Goal: Task Accomplishment & Management: Complete application form

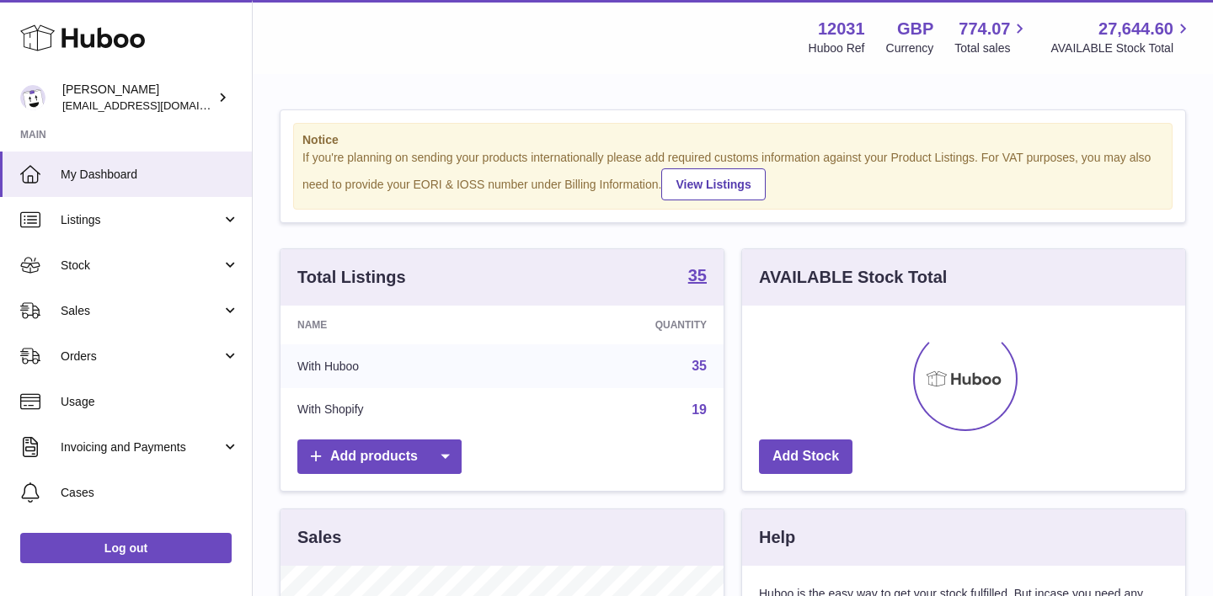
scroll to position [263, 443]
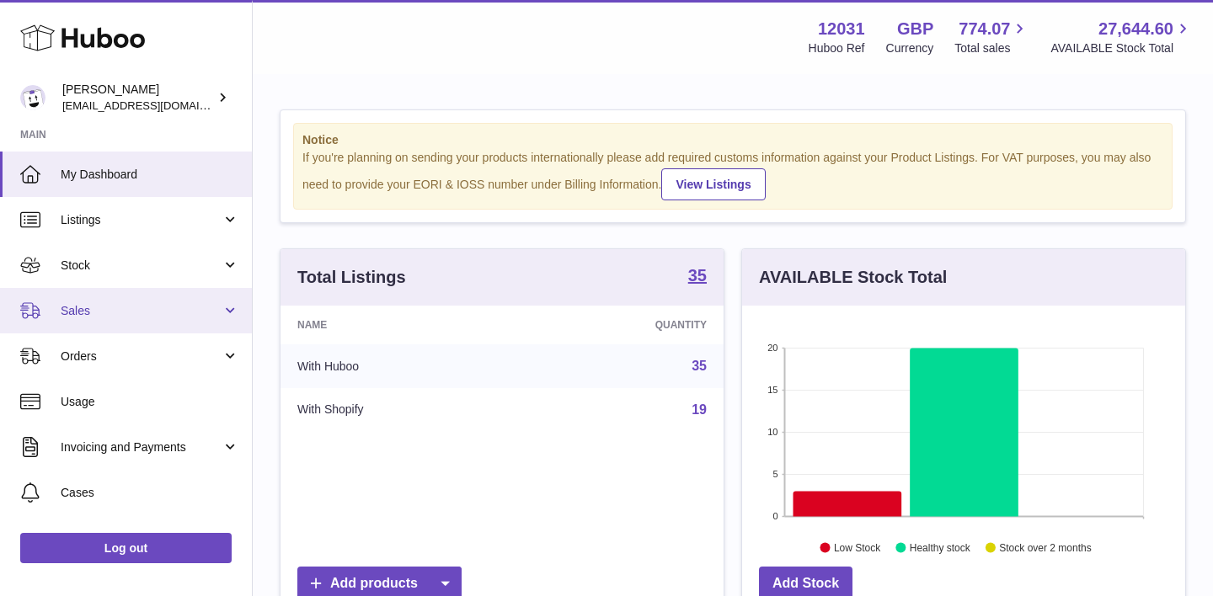
click at [88, 314] on span "Sales" at bounding box center [141, 311] width 161 height 16
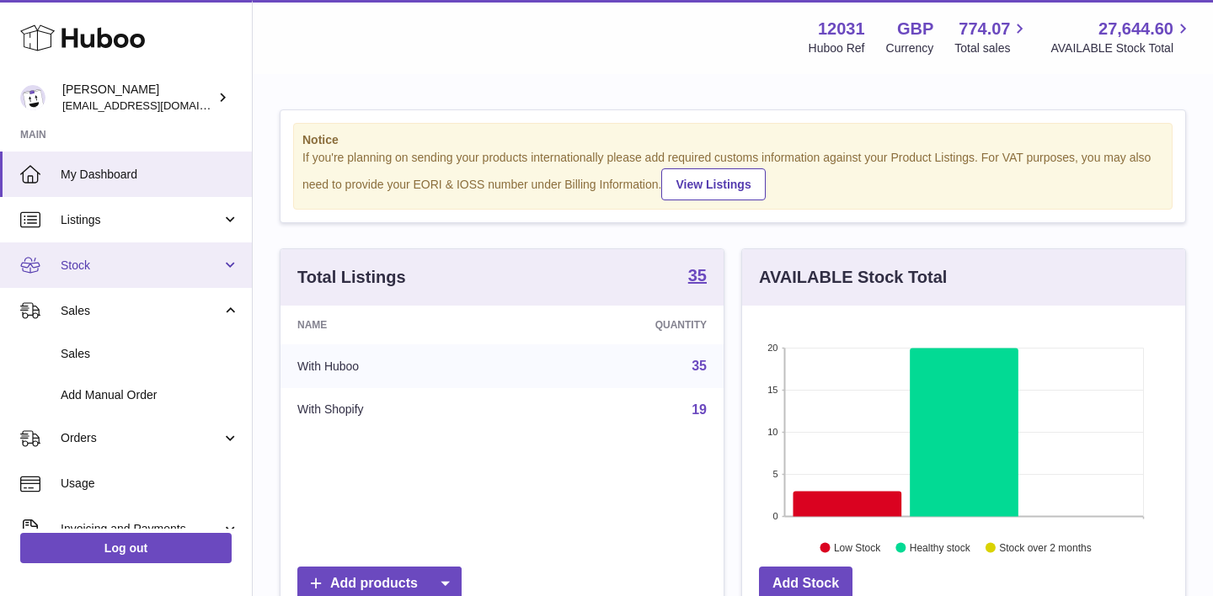
click at [93, 255] on link "Stock" at bounding box center [126, 265] width 252 height 45
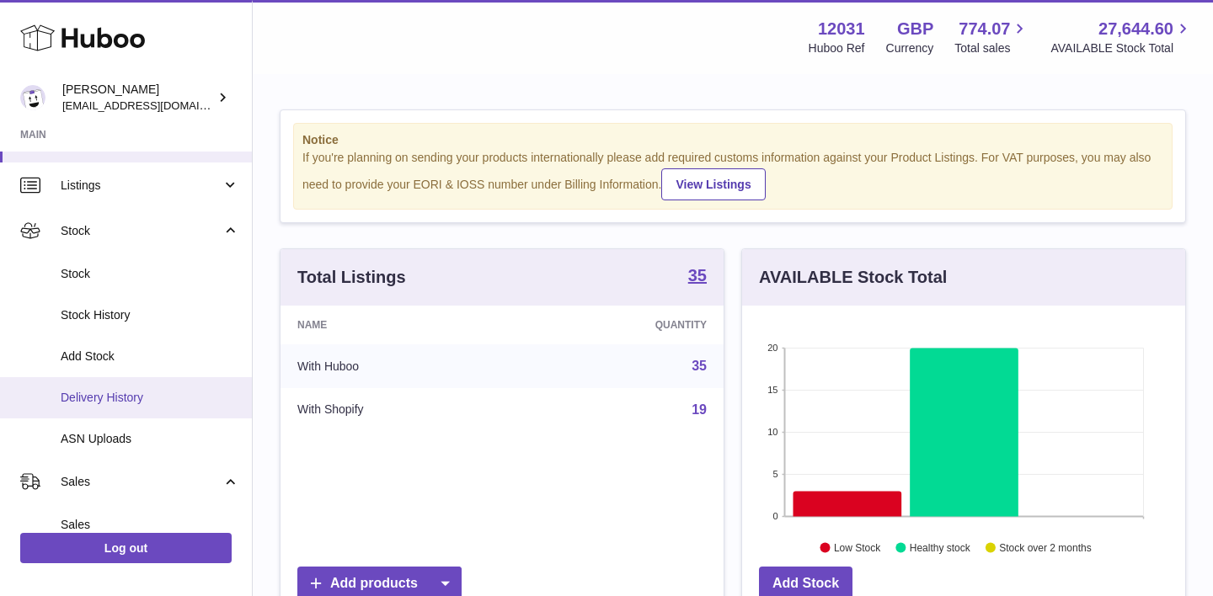
scroll to position [36, 0]
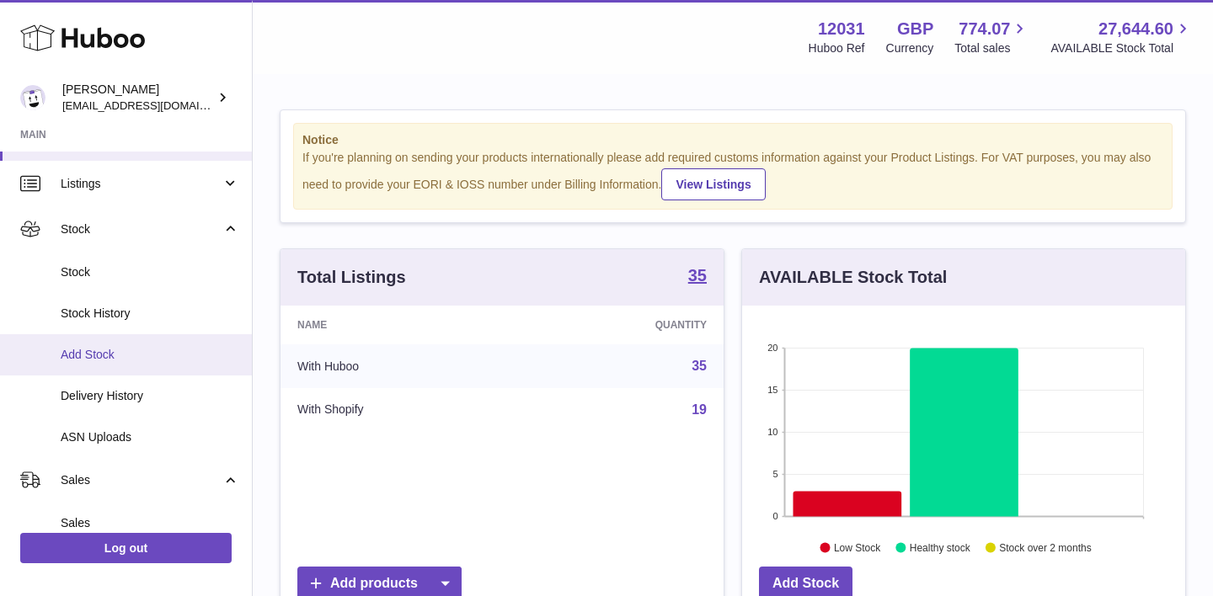
click at [92, 360] on span "Add Stock" at bounding box center [150, 355] width 179 height 16
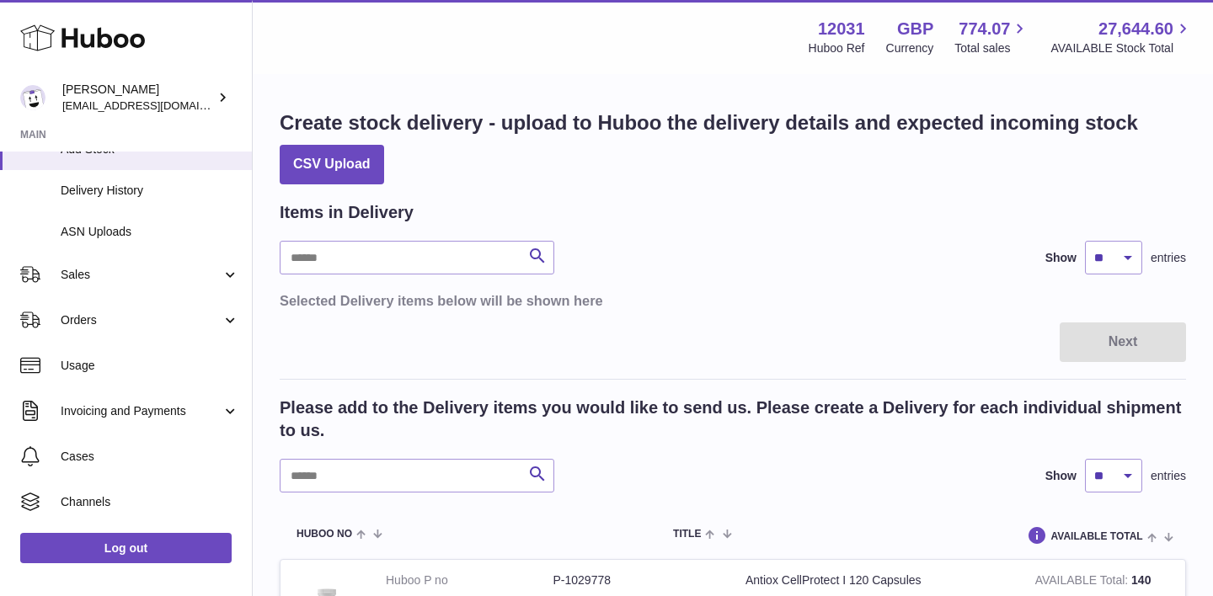
scroll to position [254, 0]
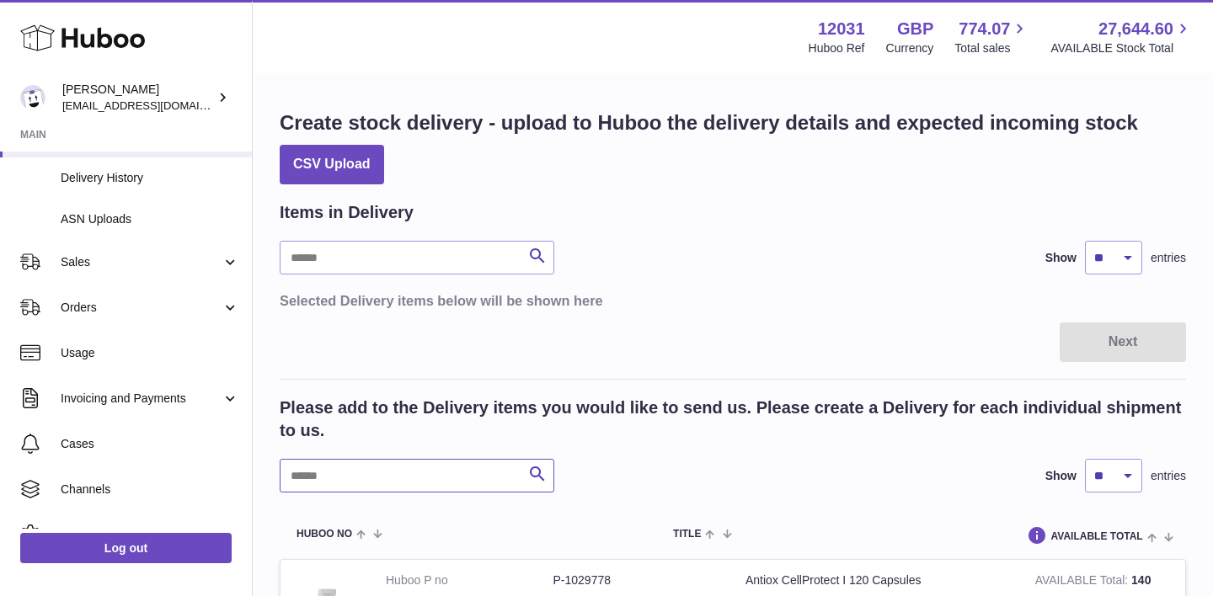
click at [403, 472] on input "text" at bounding box center [417, 476] width 274 height 34
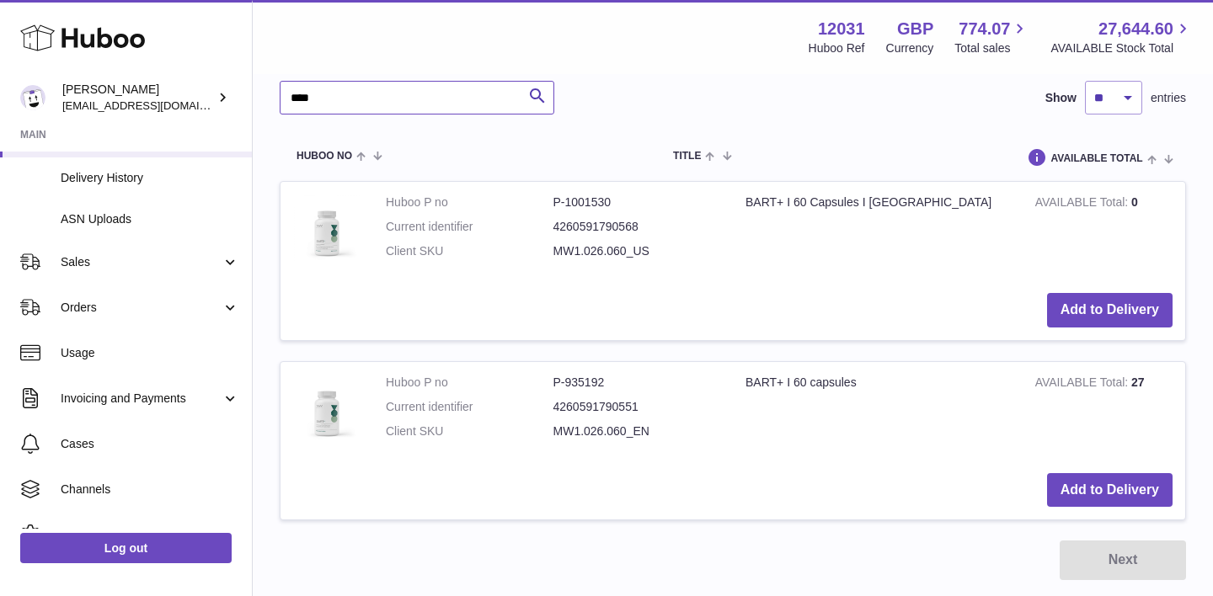
scroll to position [377, 0]
type input "****"
click at [1074, 488] on button "Add to Delivery" at bounding box center [1109, 491] width 125 height 35
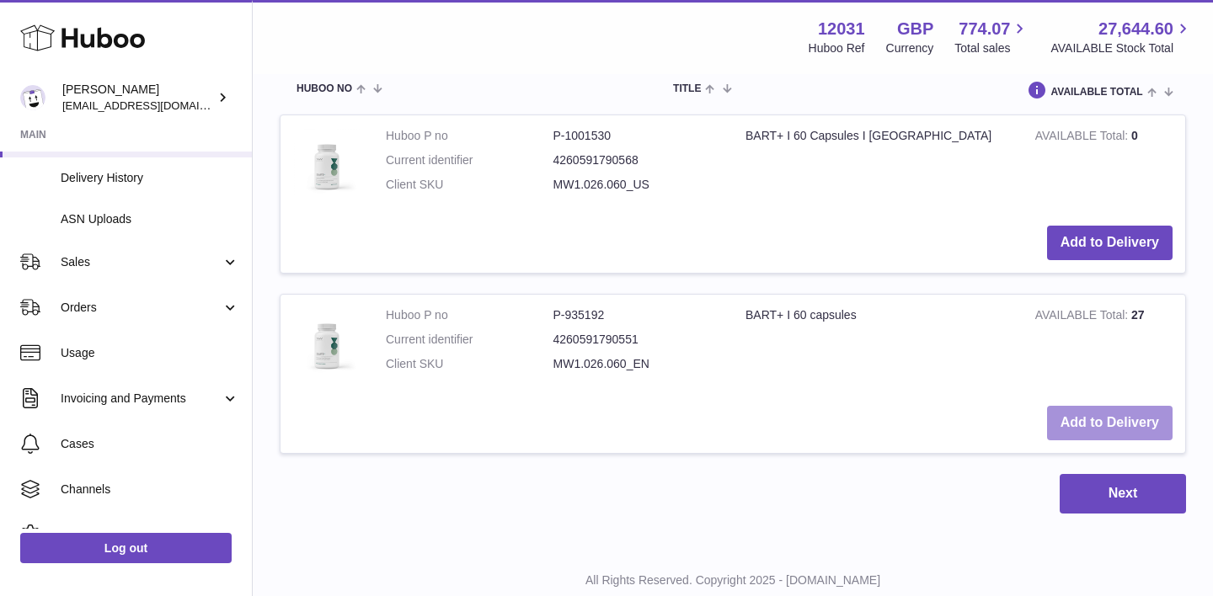
scroll to position [726, 0]
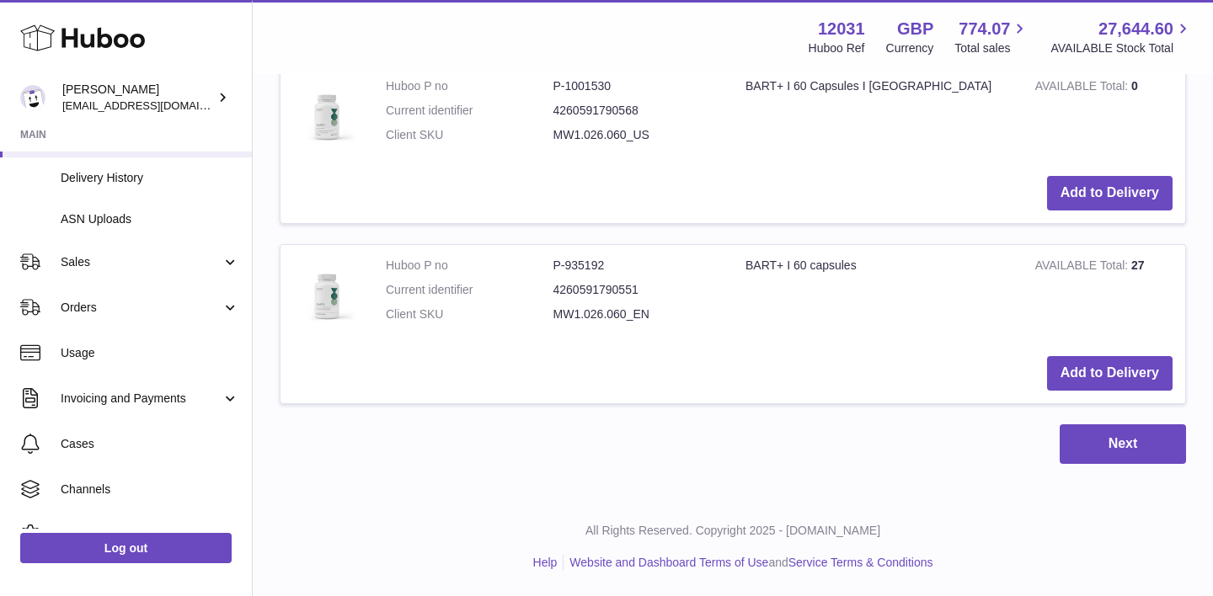
click at [931, 303] on td "BART+ I 60 capsules" at bounding box center [878, 294] width 290 height 99
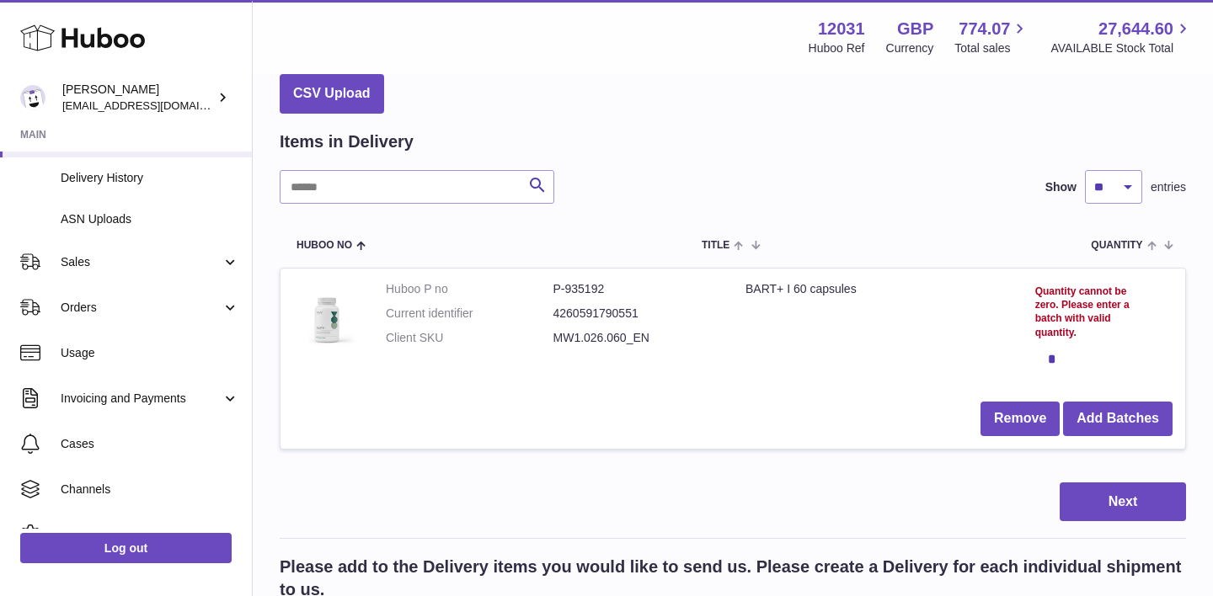
scroll to position [67, 0]
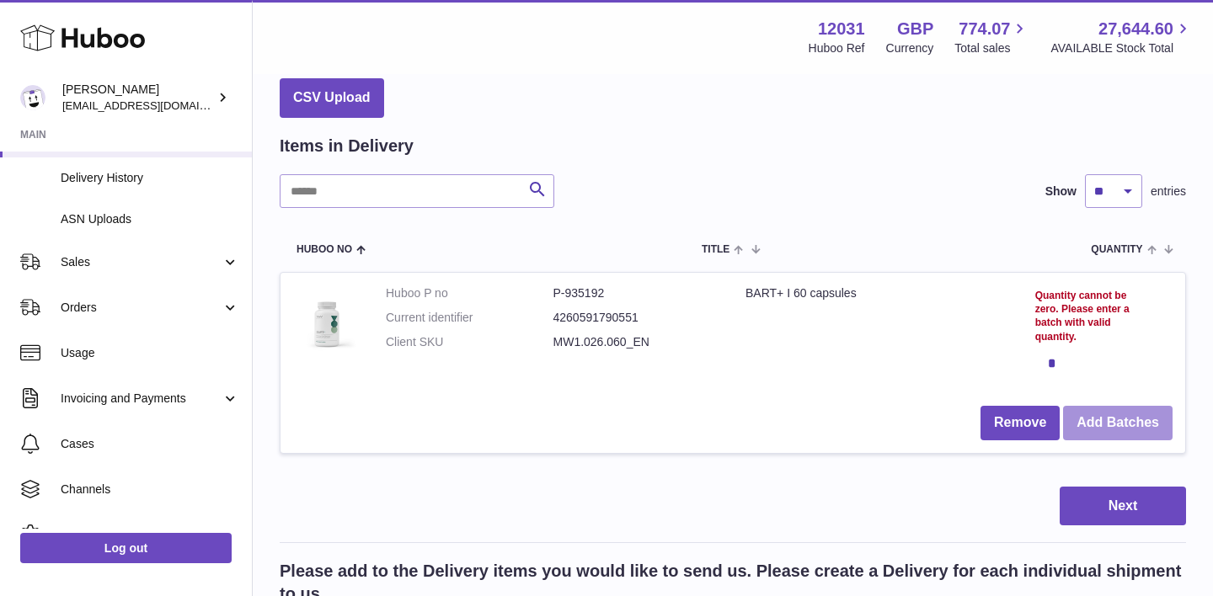
click at [1119, 424] on button "Add Batches" at bounding box center [1117, 423] width 109 height 35
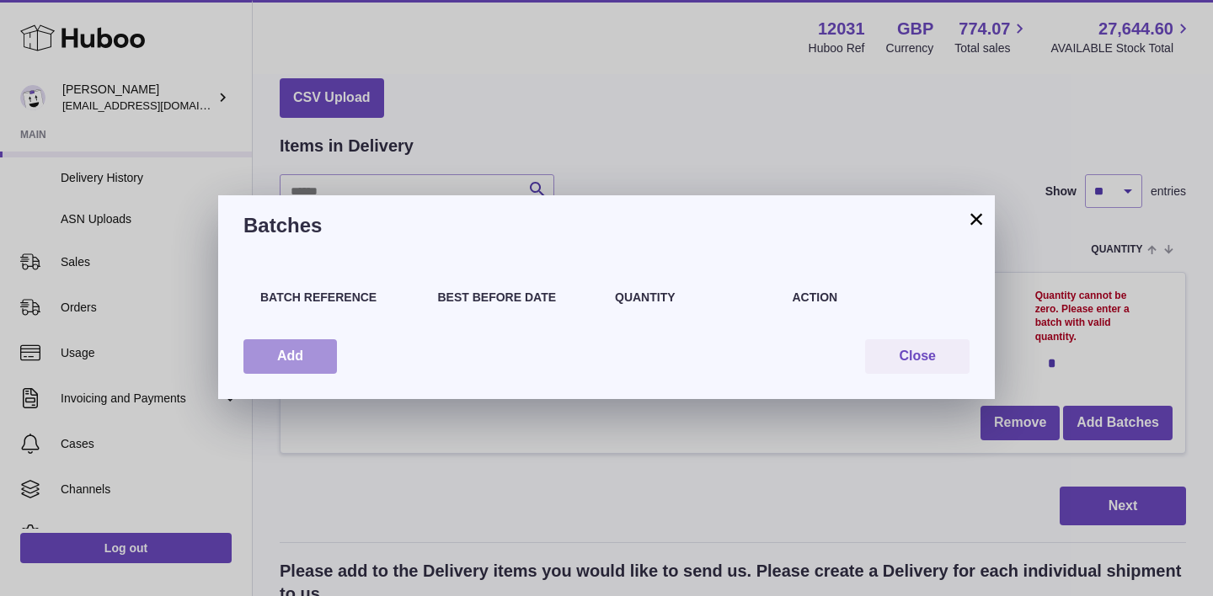
click at [315, 354] on button "Add" at bounding box center [289, 356] width 93 height 35
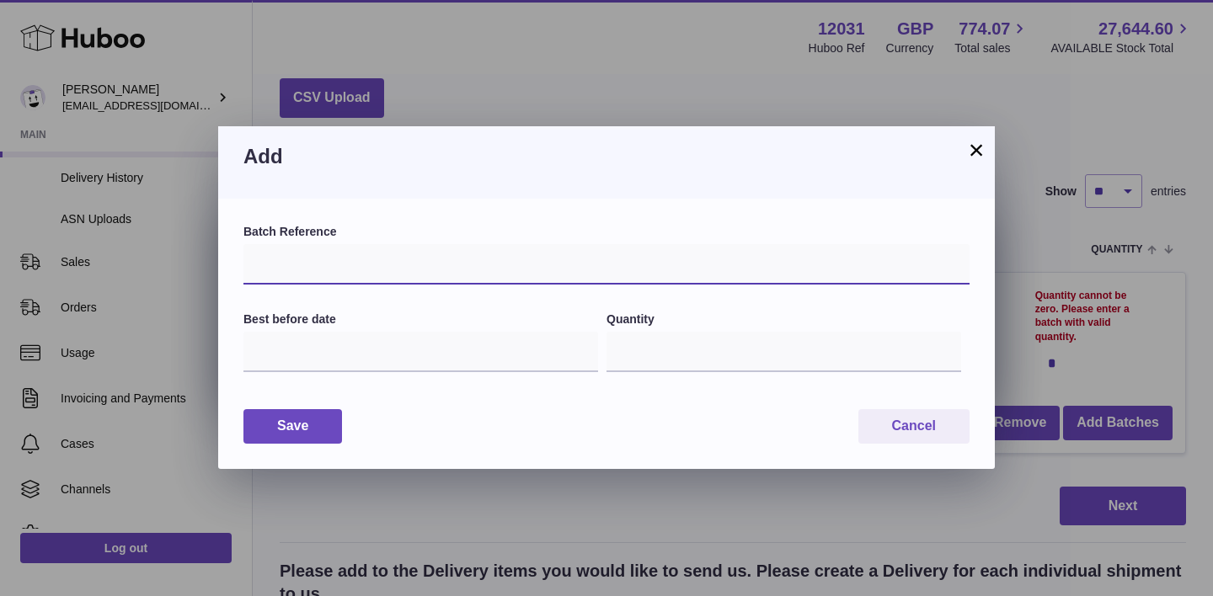
click at [301, 263] on input "text" at bounding box center [606, 264] width 726 height 40
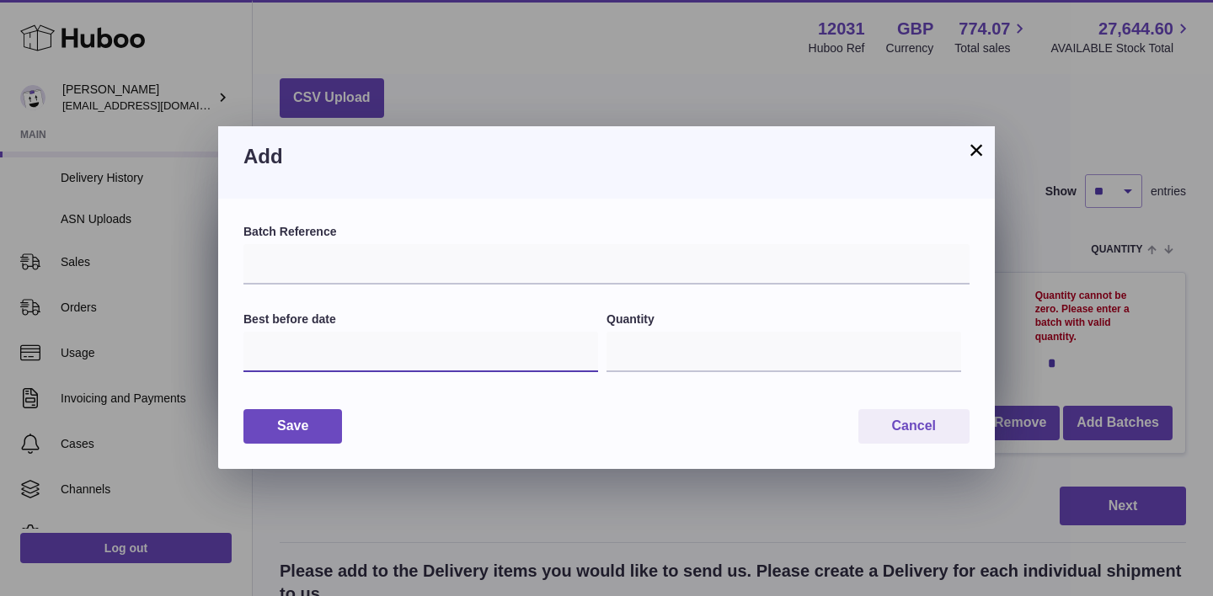
click at [270, 351] on input "text" at bounding box center [420, 352] width 354 height 40
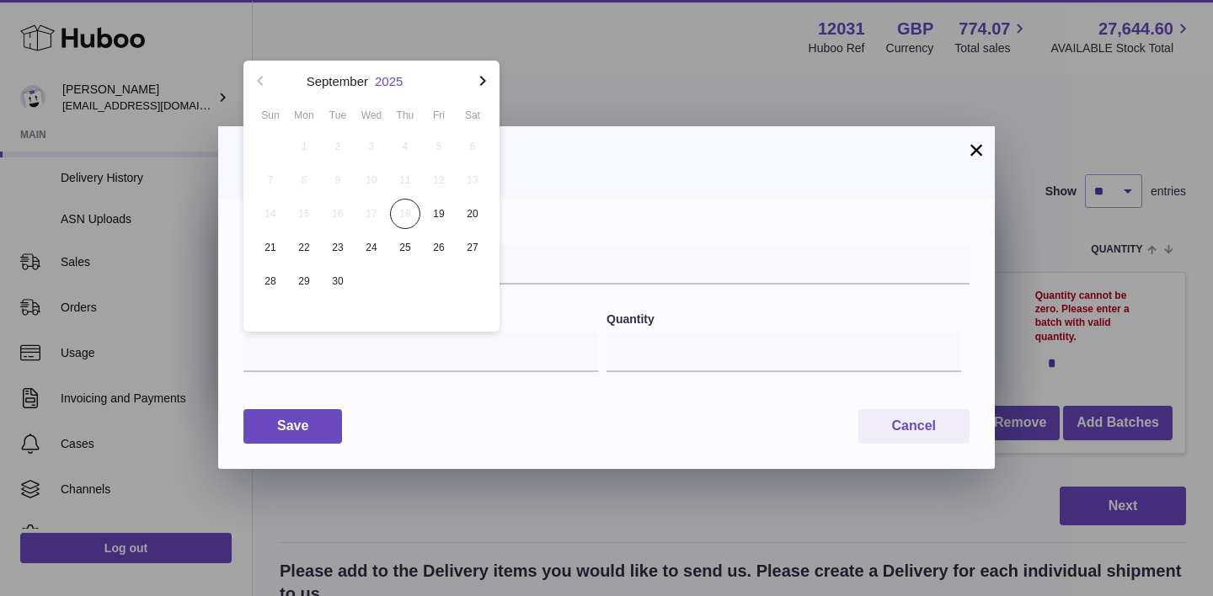
click at [386, 84] on button "2025" at bounding box center [389, 81] width 28 height 13
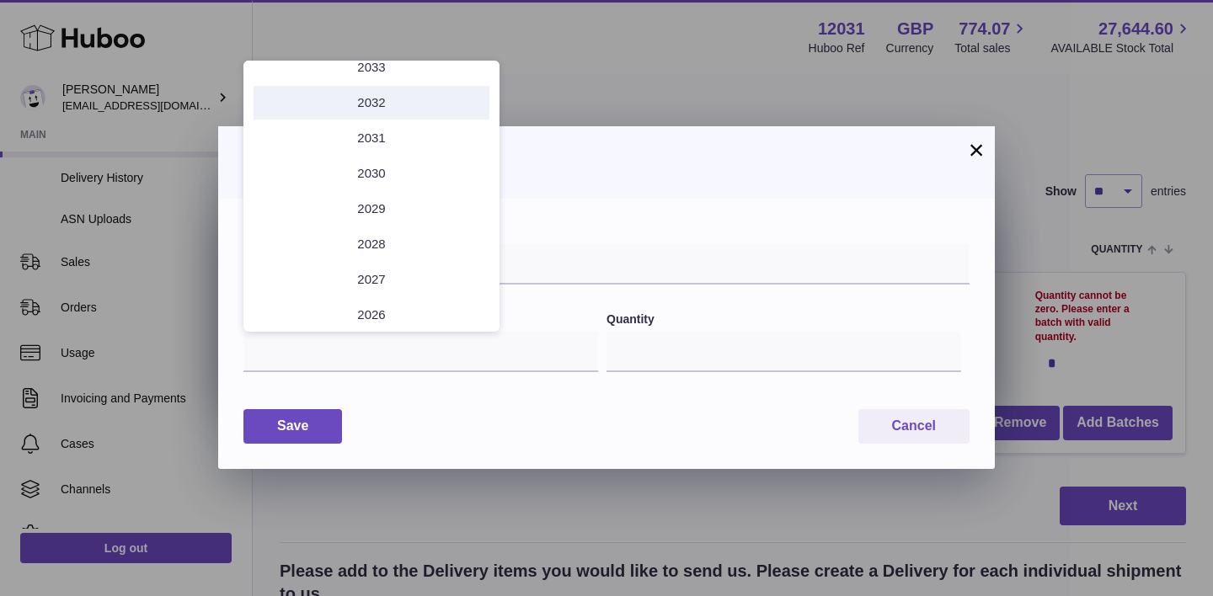
scroll to position [99, 0]
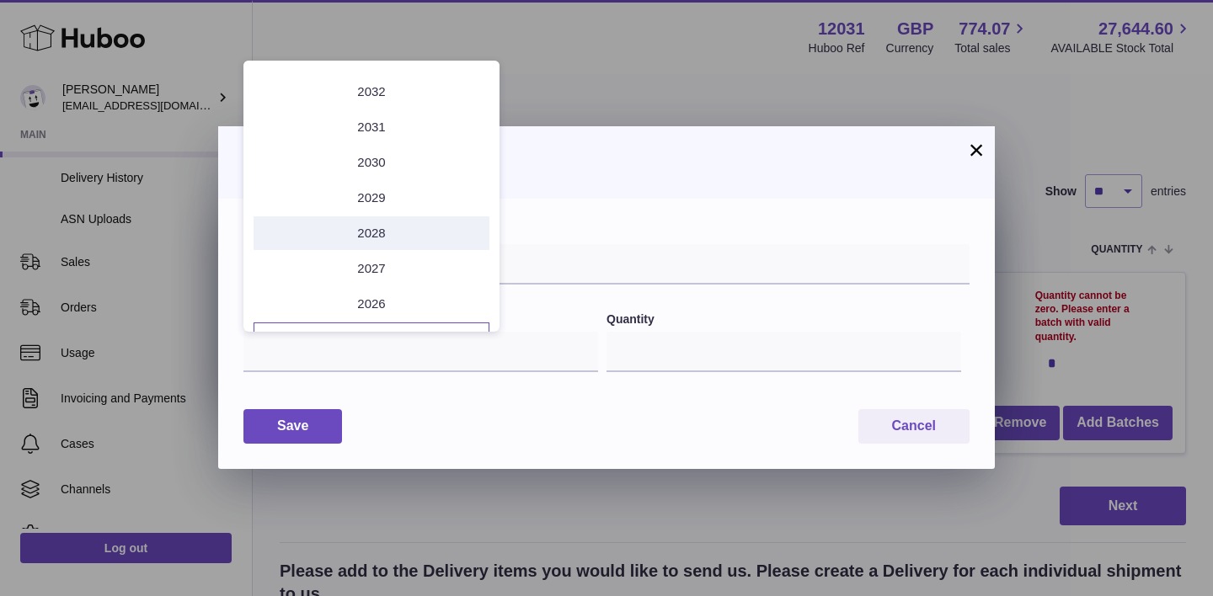
click at [367, 231] on li "2028" at bounding box center [371, 233] width 236 height 34
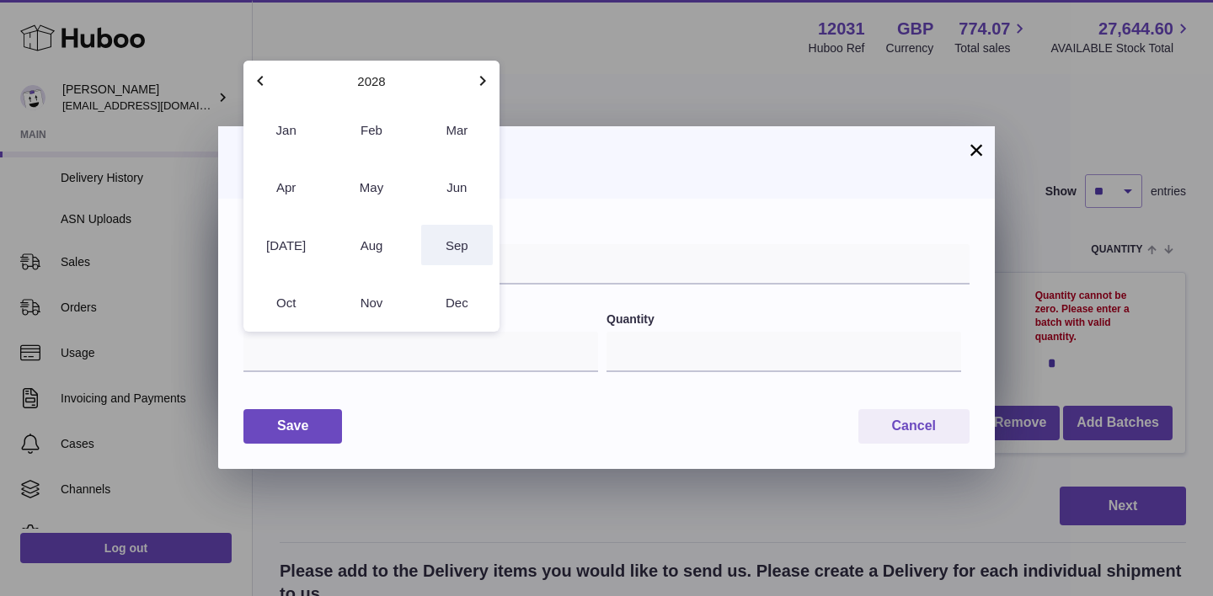
click at [461, 243] on button "Sep" at bounding box center [457, 245] width 72 height 40
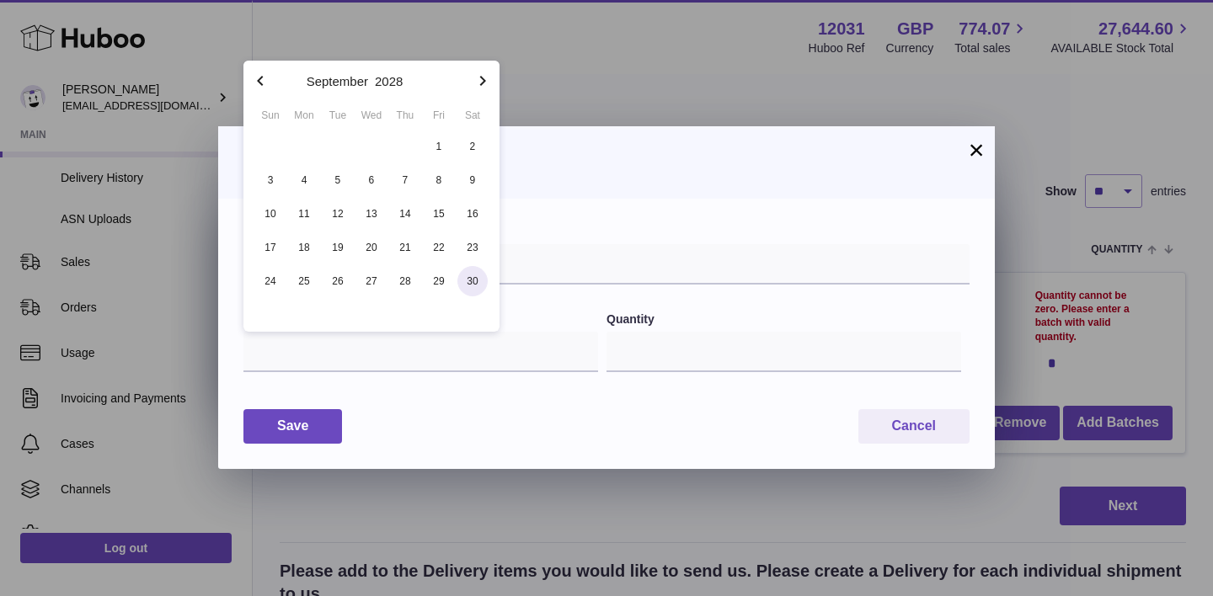
click at [472, 281] on span "30" at bounding box center [472, 281] width 30 height 30
type input "**********"
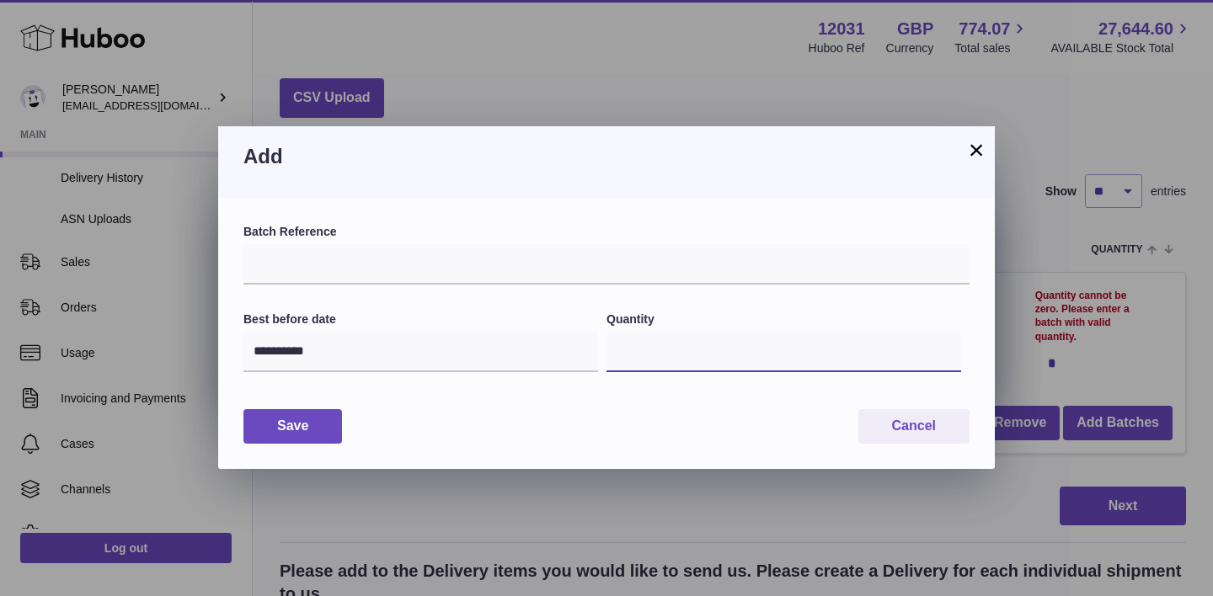
click at [647, 343] on input "*" at bounding box center [783, 352] width 354 height 40
type input "***"
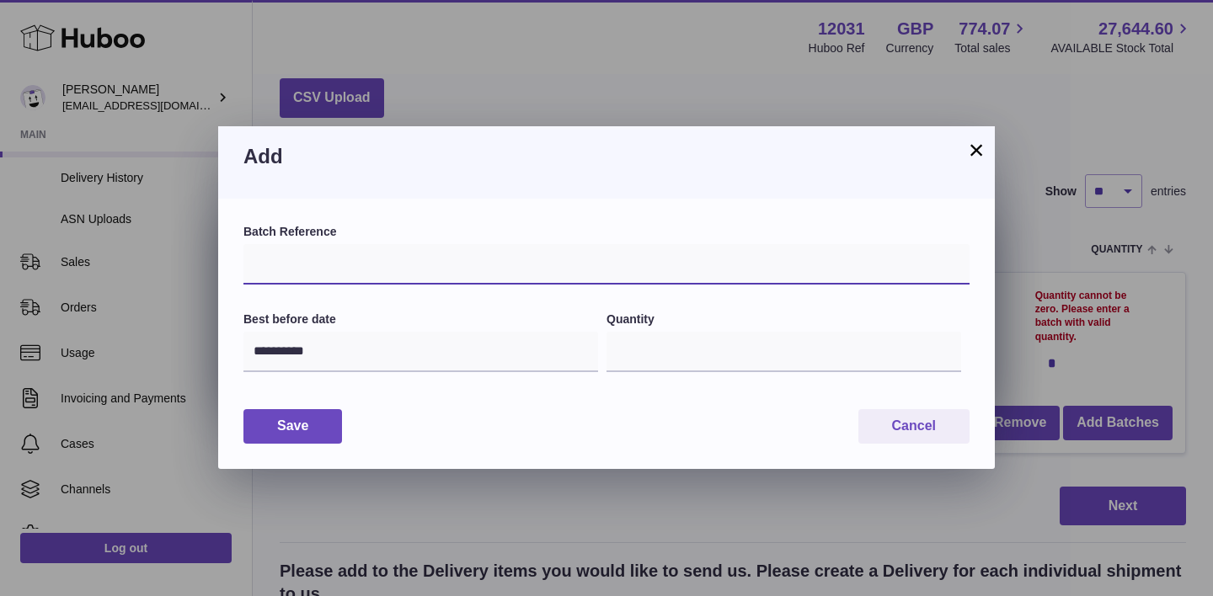
click at [424, 266] on input "text" at bounding box center [606, 264] width 726 height 40
paste input "*********"
type input "*********"
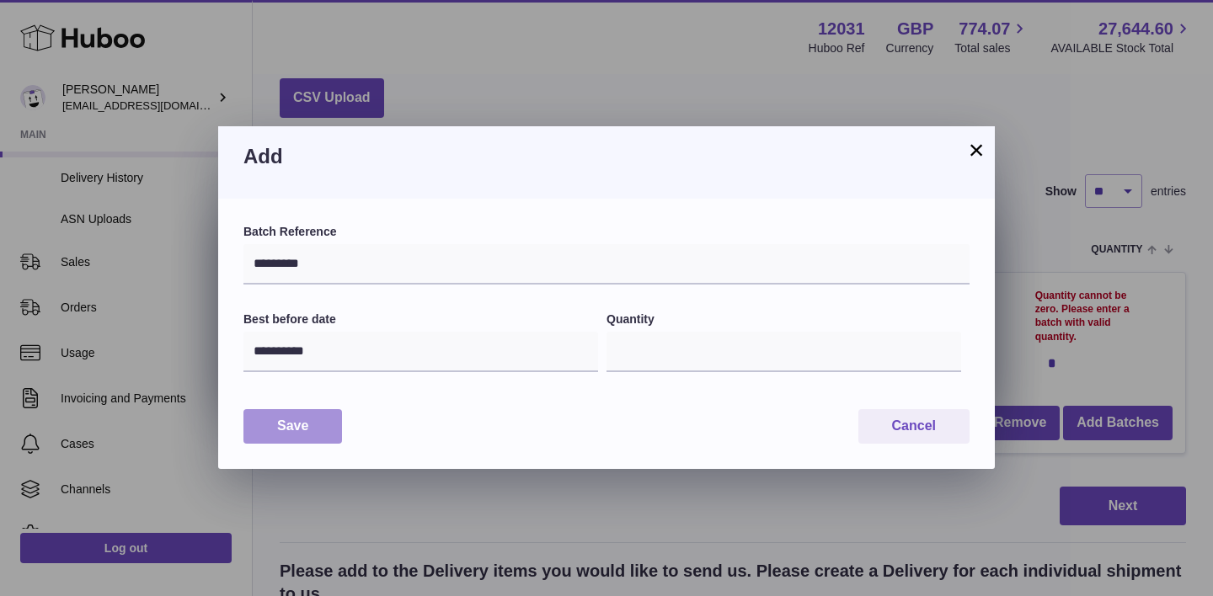
click at [304, 426] on button "Save" at bounding box center [292, 426] width 99 height 35
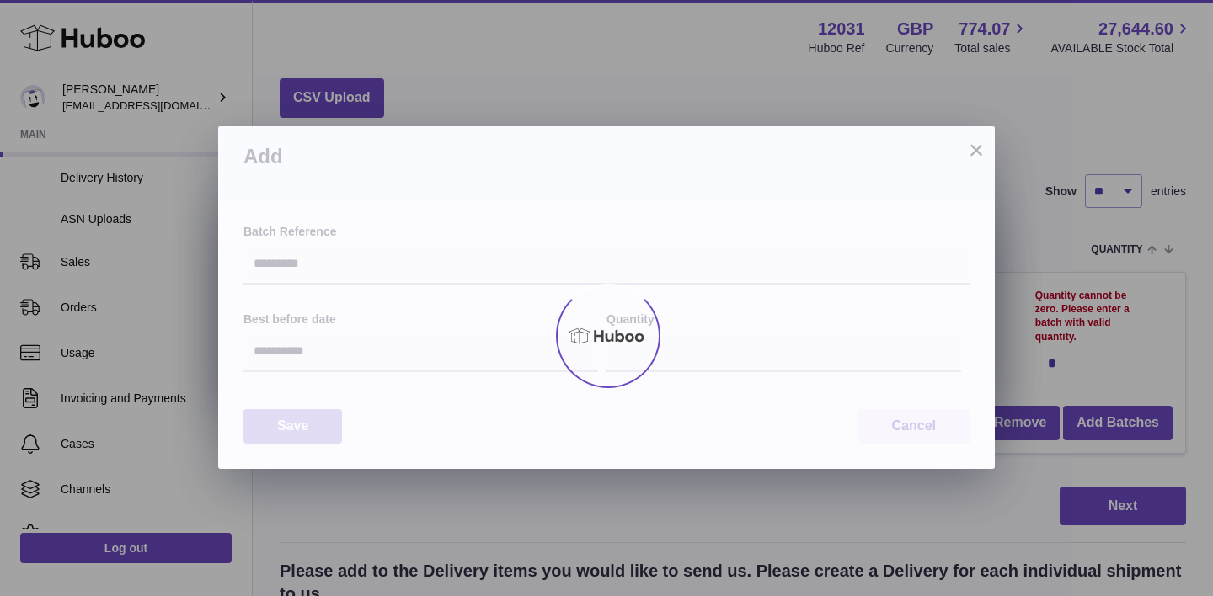
type input "***"
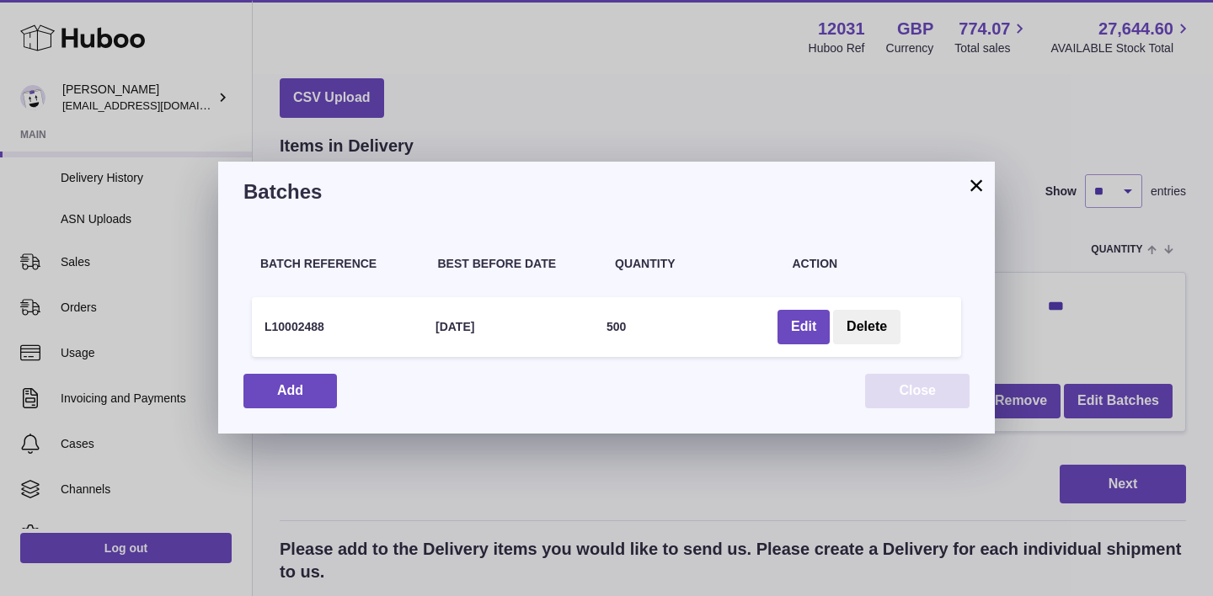
click at [890, 392] on button "Close" at bounding box center [917, 391] width 104 height 35
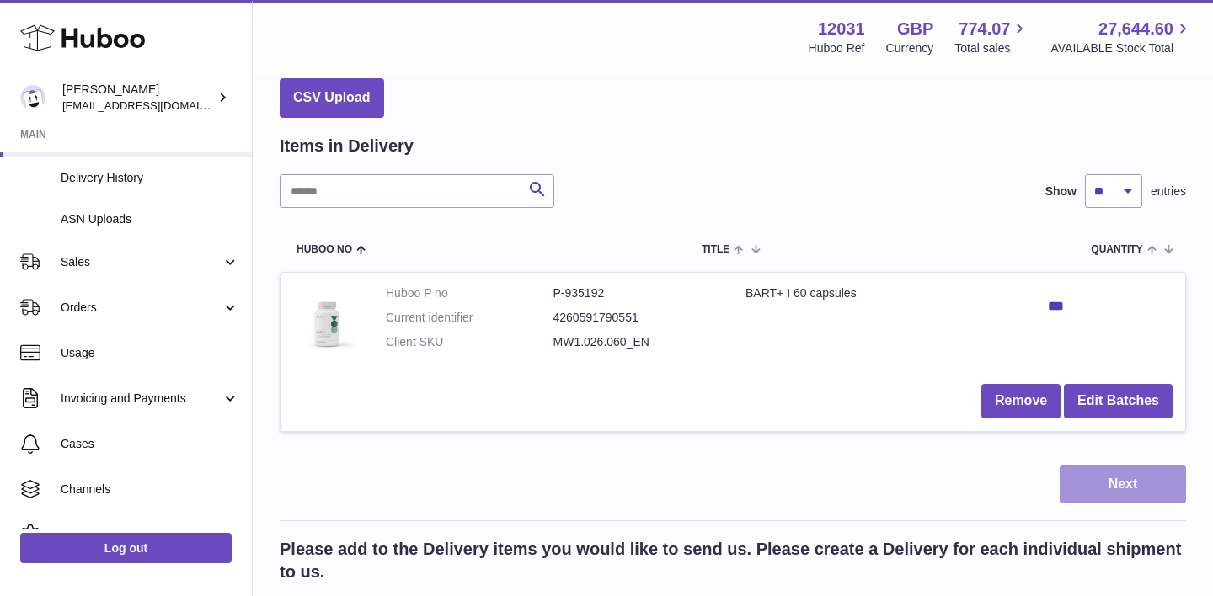
click at [1091, 489] on button "Next" at bounding box center [1122, 485] width 126 height 40
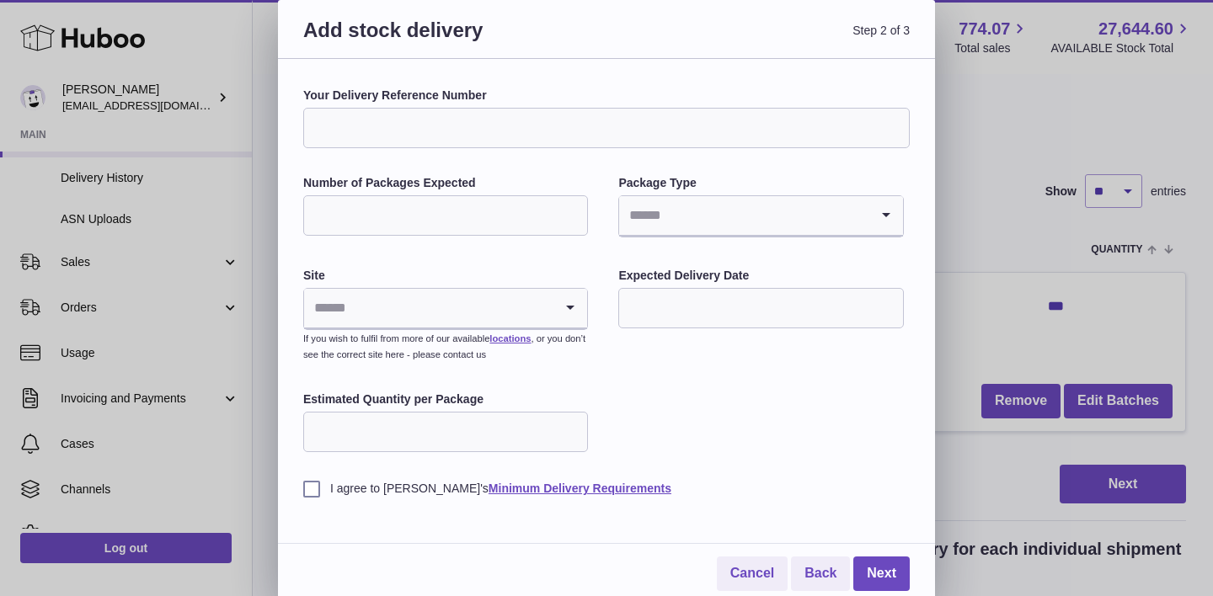
click at [433, 120] on input "Your Delivery Reference Number" at bounding box center [606, 128] width 606 height 40
paste input "**********"
drag, startPoint x: 362, startPoint y: 126, endPoint x: 440, endPoint y: 130, distance: 77.5
click at [440, 130] on input "**********" at bounding box center [606, 128] width 606 height 40
type input "**********"
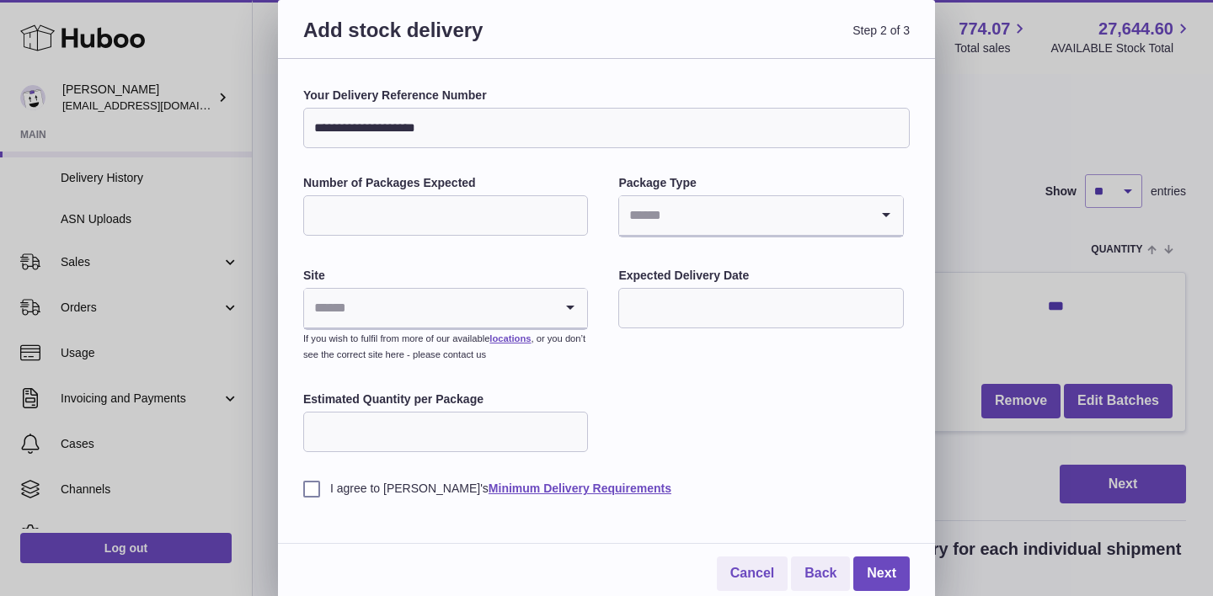
click at [381, 211] on input "Number of Packages Expected" at bounding box center [445, 215] width 285 height 40
click at [571, 210] on input "*" at bounding box center [445, 215] width 285 height 40
type input "*"
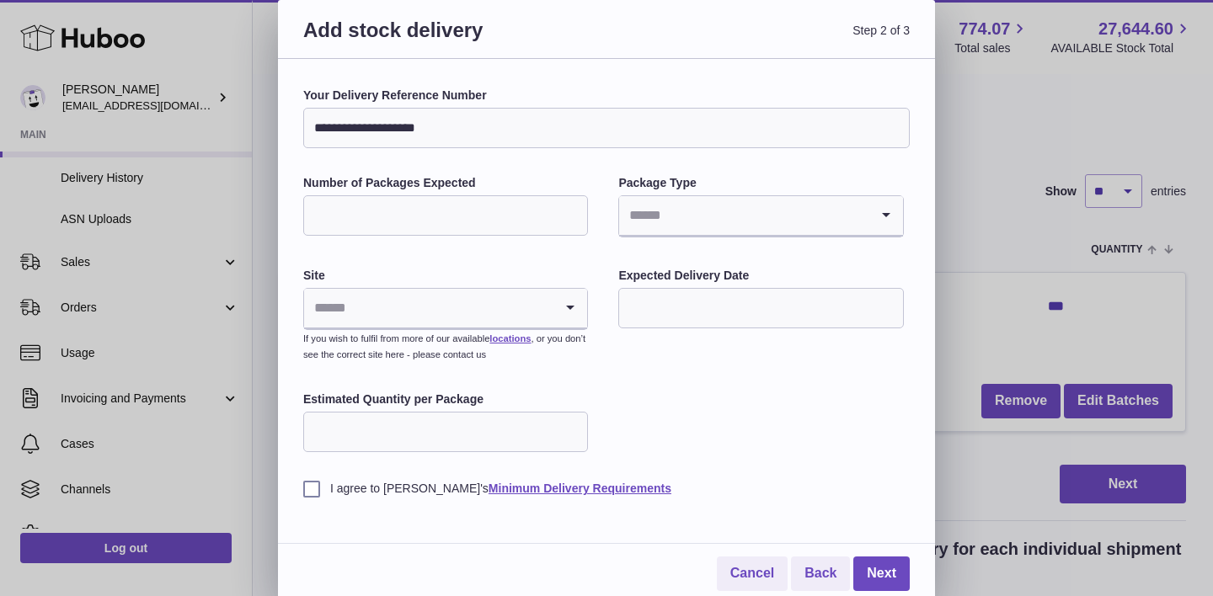
click at [571, 210] on input "*" at bounding box center [445, 215] width 285 height 40
click at [693, 222] on input "Search for option" at bounding box center [743, 215] width 249 height 39
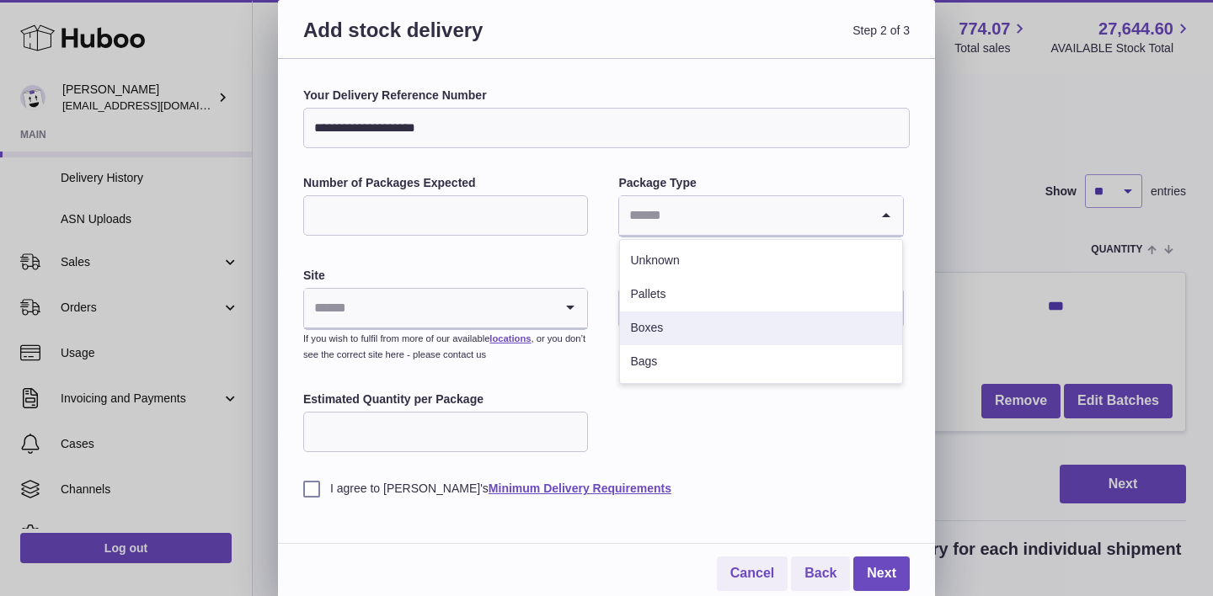
click at [652, 329] on li "Boxes" at bounding box center [760, 329] width 281 height 34
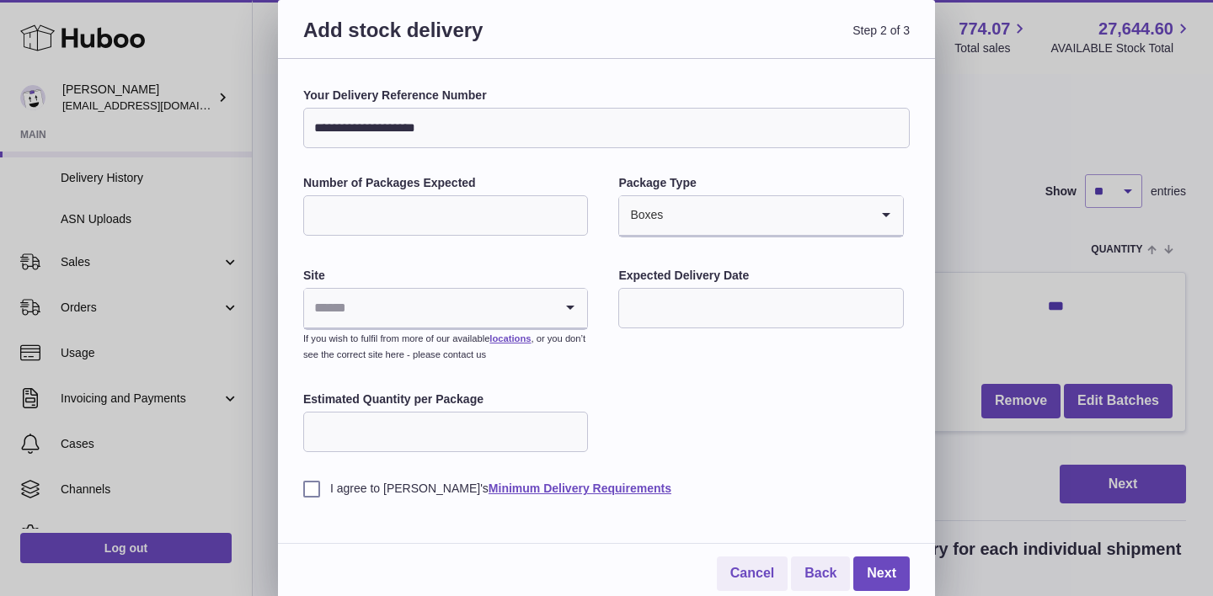
click at [414, 311] on input "Search for option" at bounding box center [428, 308] width 249 height 39
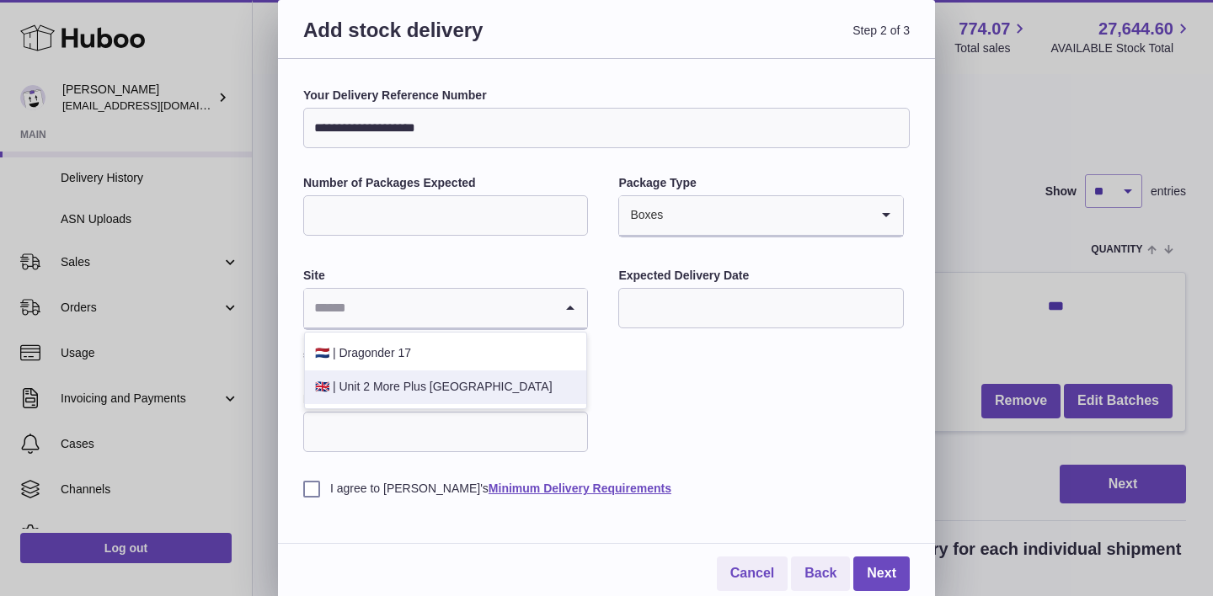
click at [344, 390] on li "🇬🇧 | Unit 2 More Plus Central Park" at bounding box center [445, 387] width 281 height 34
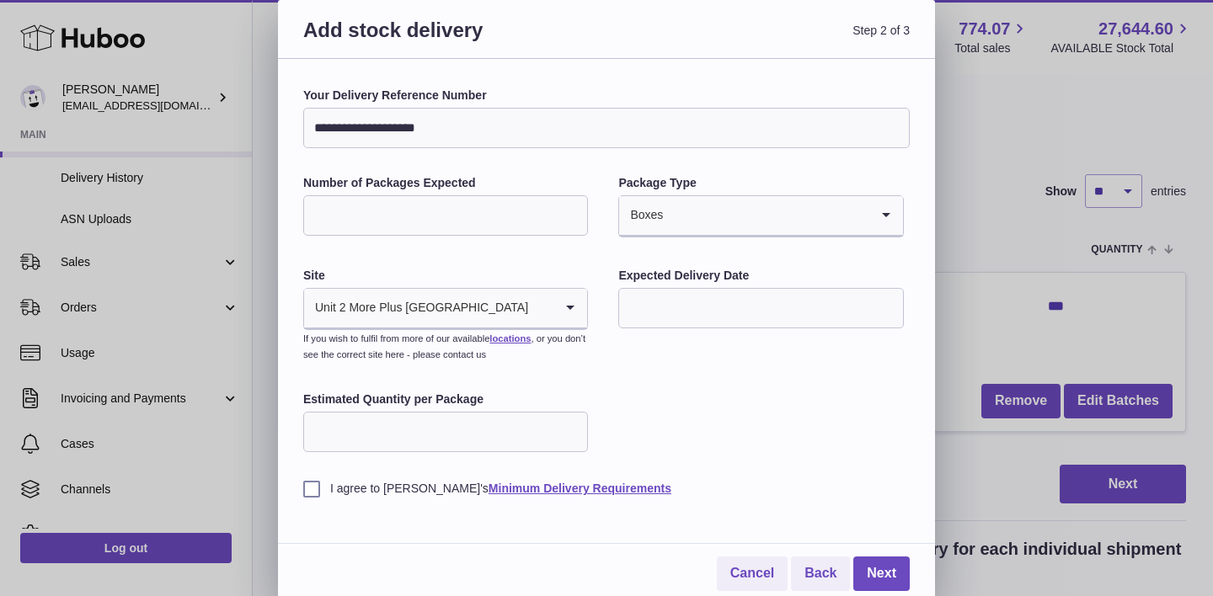
click at [701, 296] on input "text" at bounding box center [760, 308] width 285 height 40
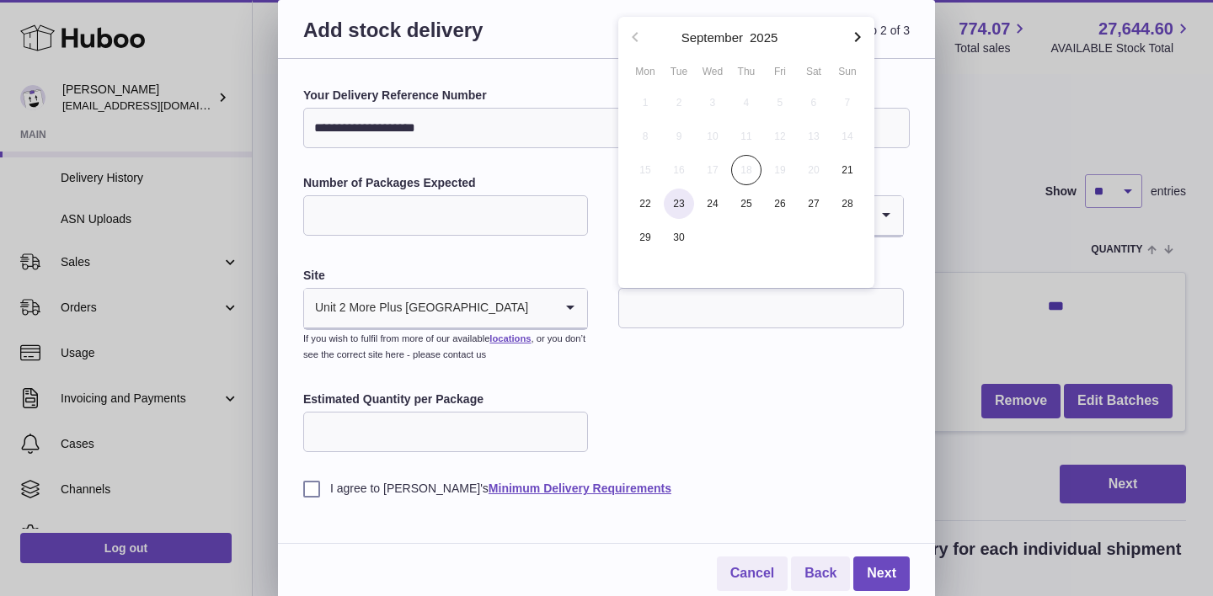
click at [680, 203] on span "23" at bounding box center [679, 204] width 30 height 30
type input "**********"
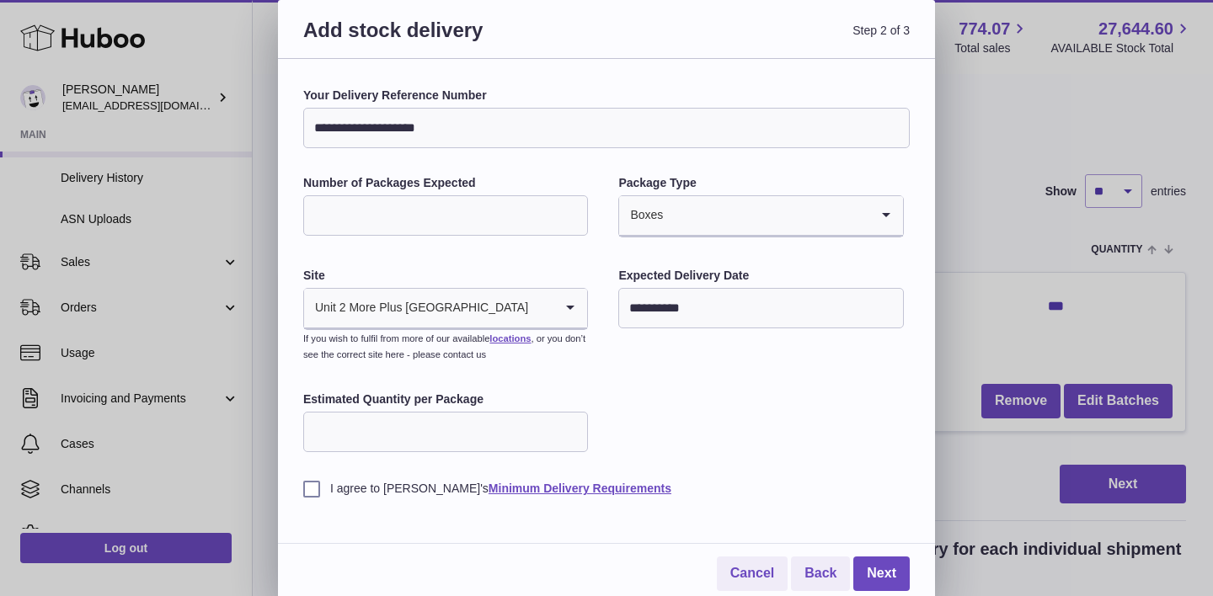
scroll to position [5, 0]
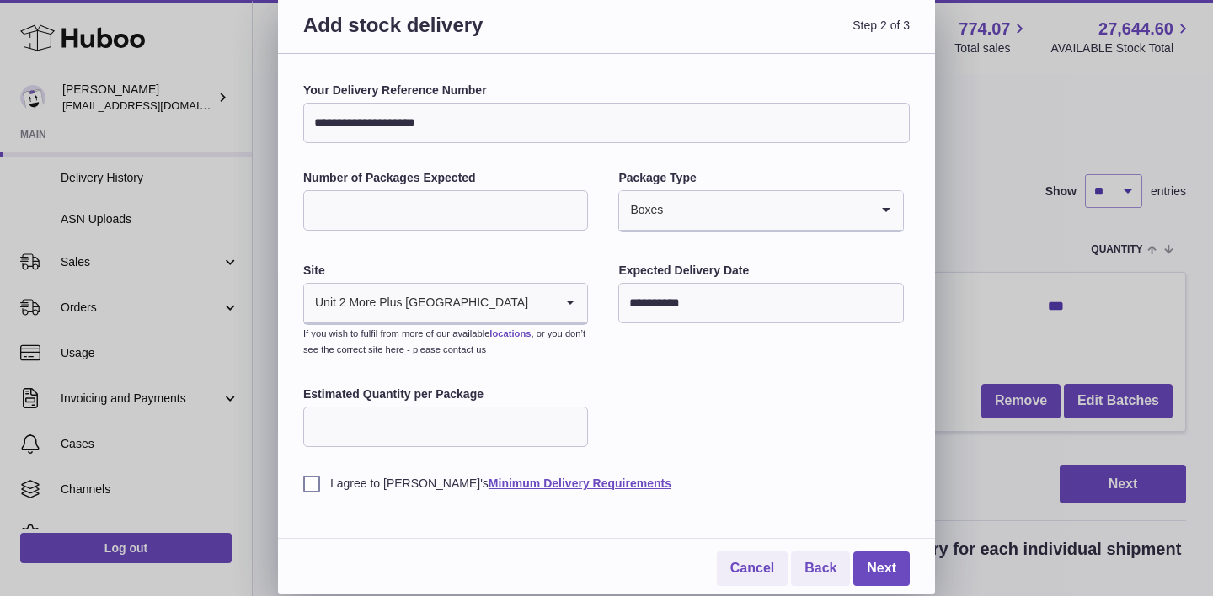
click at [357, 423] on input "Estimated Quantity per Package" at bounding box center [445, 427] width 285 height 40
type input "***"
click at [311, 481] on label "I agree to Huboo's Minimum Delivery Requirements" at bounding box center [606, 484] width 606 height 16
click at [879, 567] on link "Next" at bounding box center [881, 569] width 56 height 35
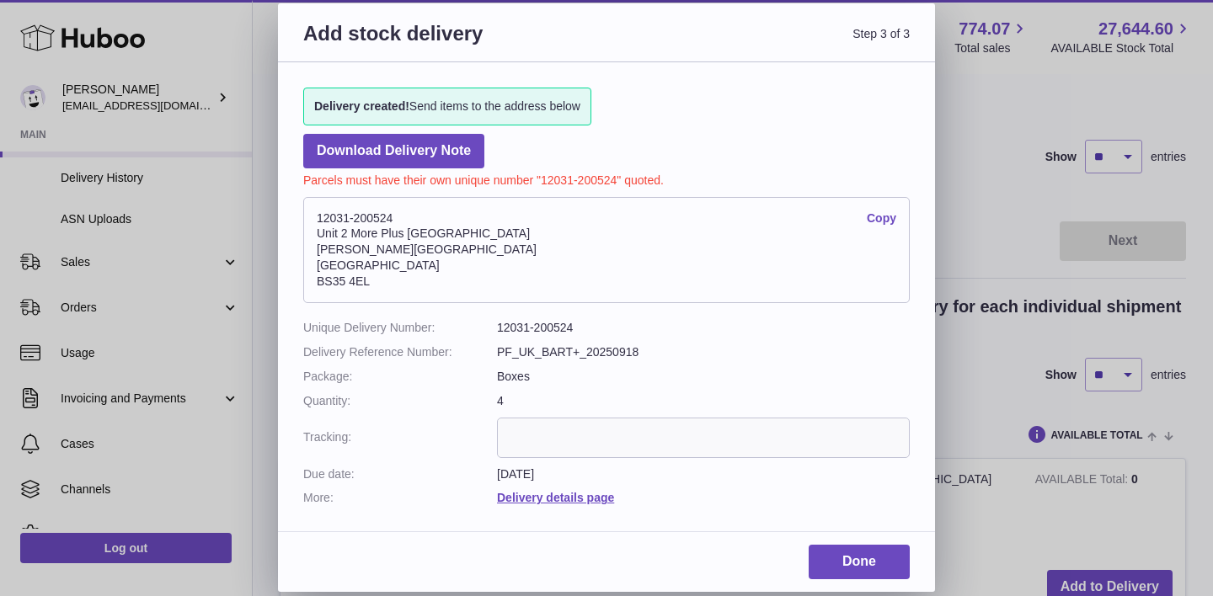
scroll to position [102, 0]
click at [526, 327] on dd "12031-200524" at bounding box center [703, 328] width 413 height 16
copy dl "12031-200524"
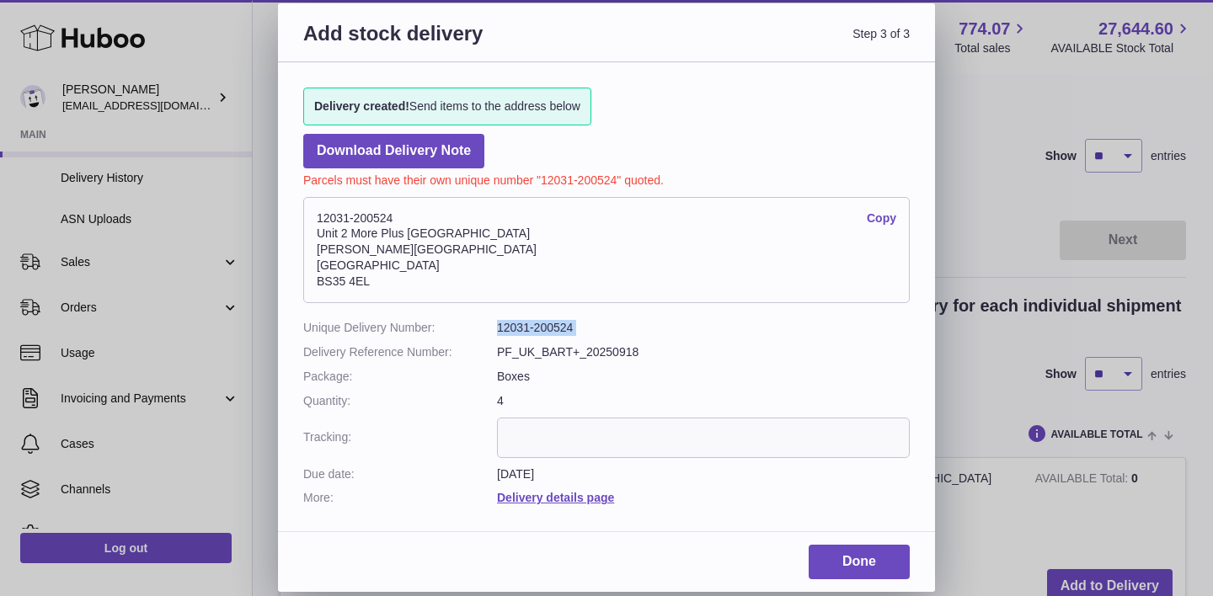
copy dl "12031-200524"
click at [1002, 478] on div "Add stock delivery Step 3 of 3 Delivery created! Send items to the address belo…" at bounding box center [606, 298] width 1213 height 596
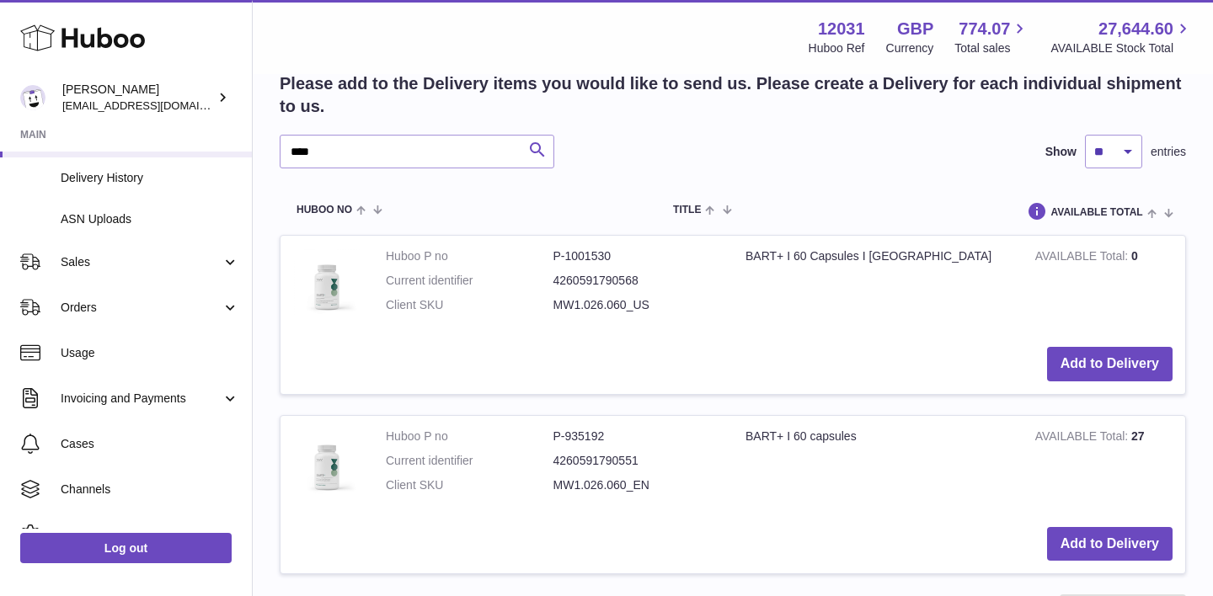
scroll to position [382, 0]
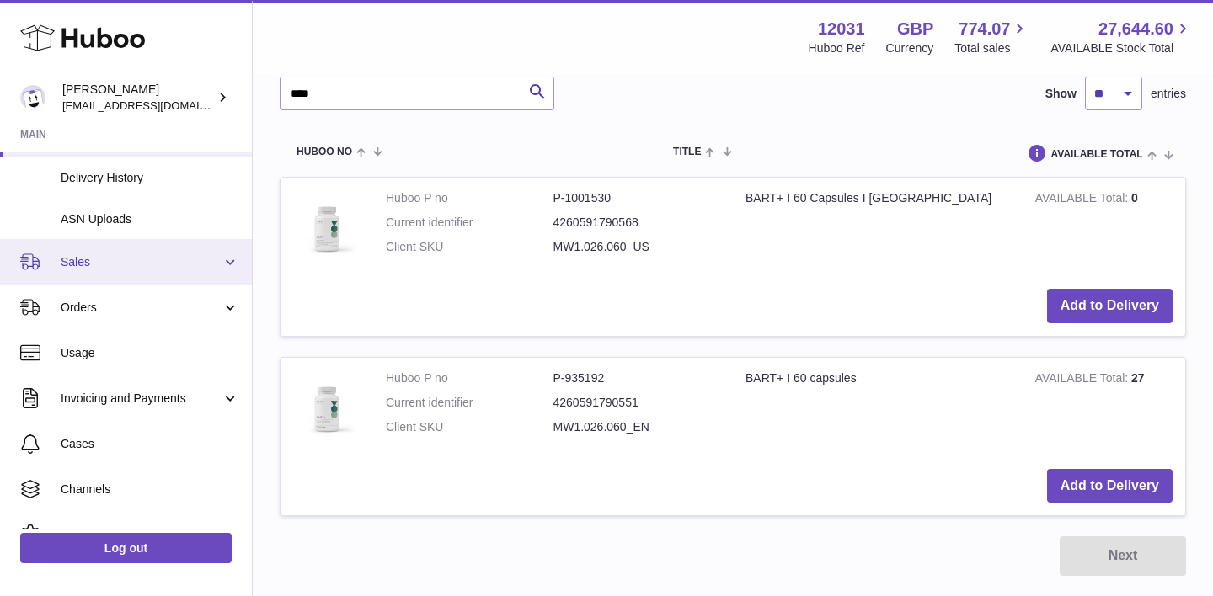
click at [93, 269] on span "Sales" at bounding box center [141, 262] width 161 height 16
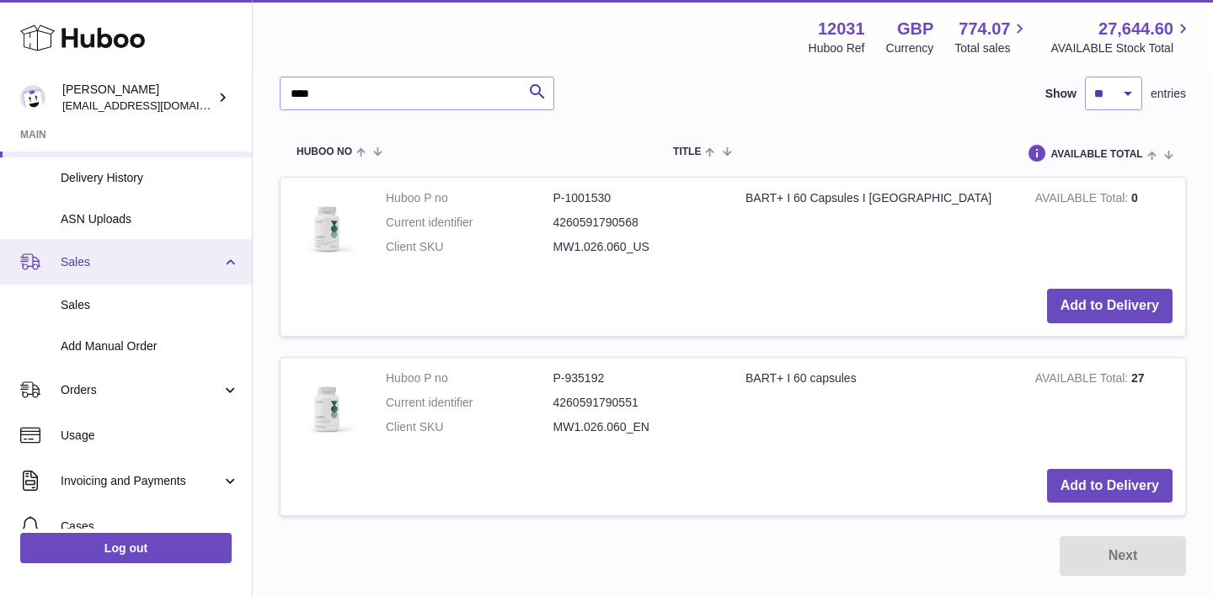
click at [98, 257] on span "Sales" at bounding box center [141, 262] width 161 height 16
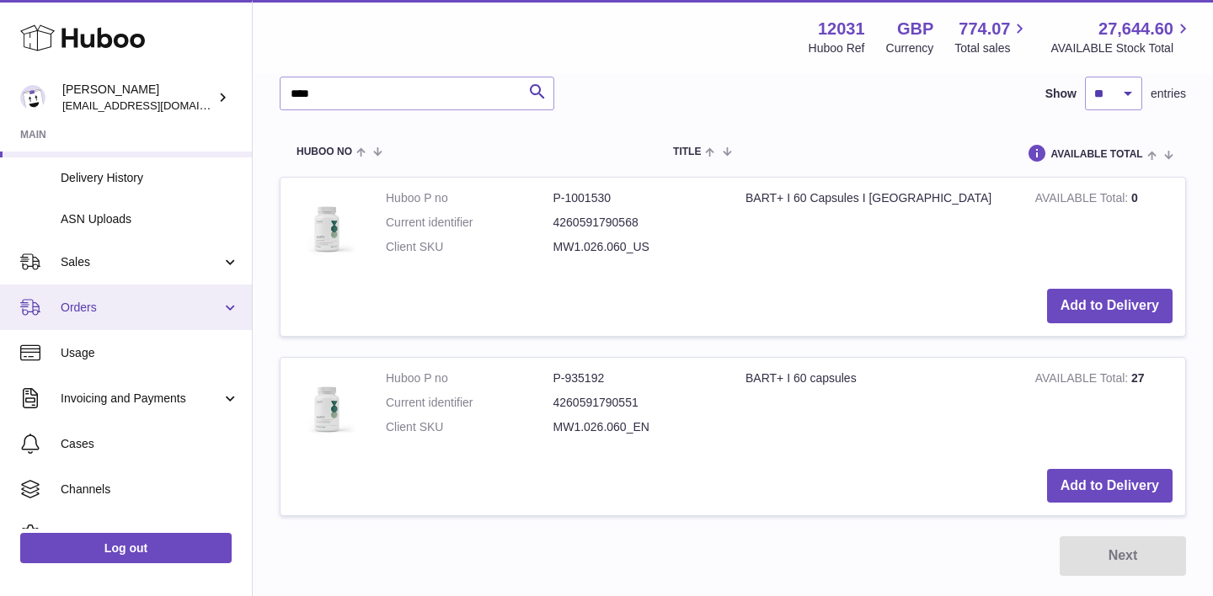
click at [95, 311] on span "Orders" at bounding box center [141, 308] width 161 height 16
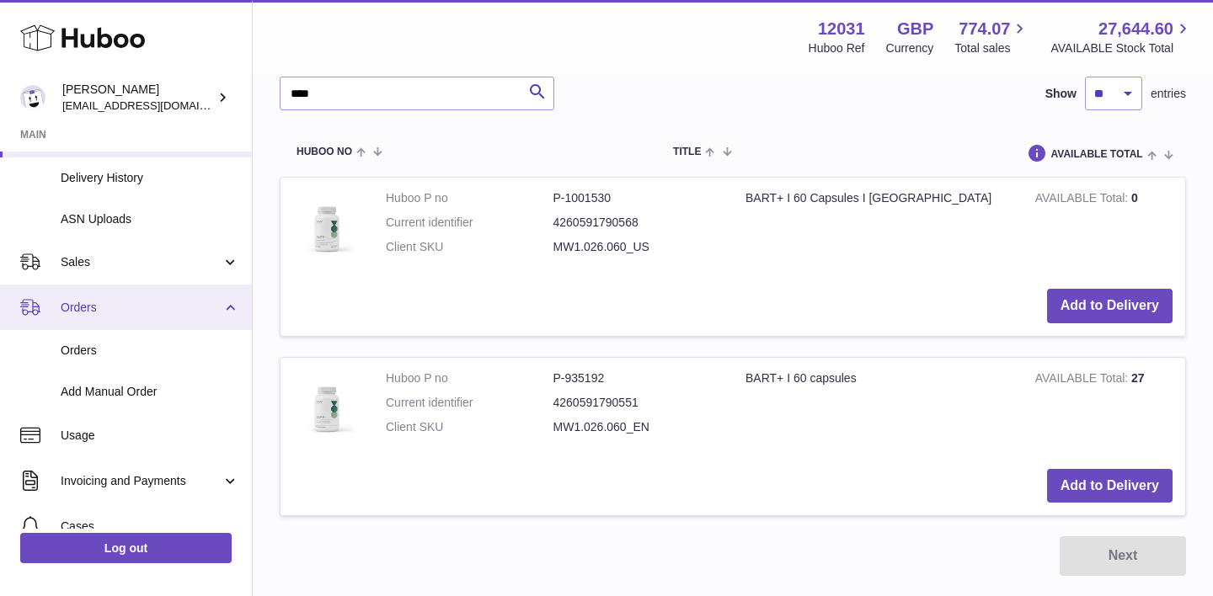
click at [95, 311] on span "Orders" at bounding box center [141, 308] width 161 height 16
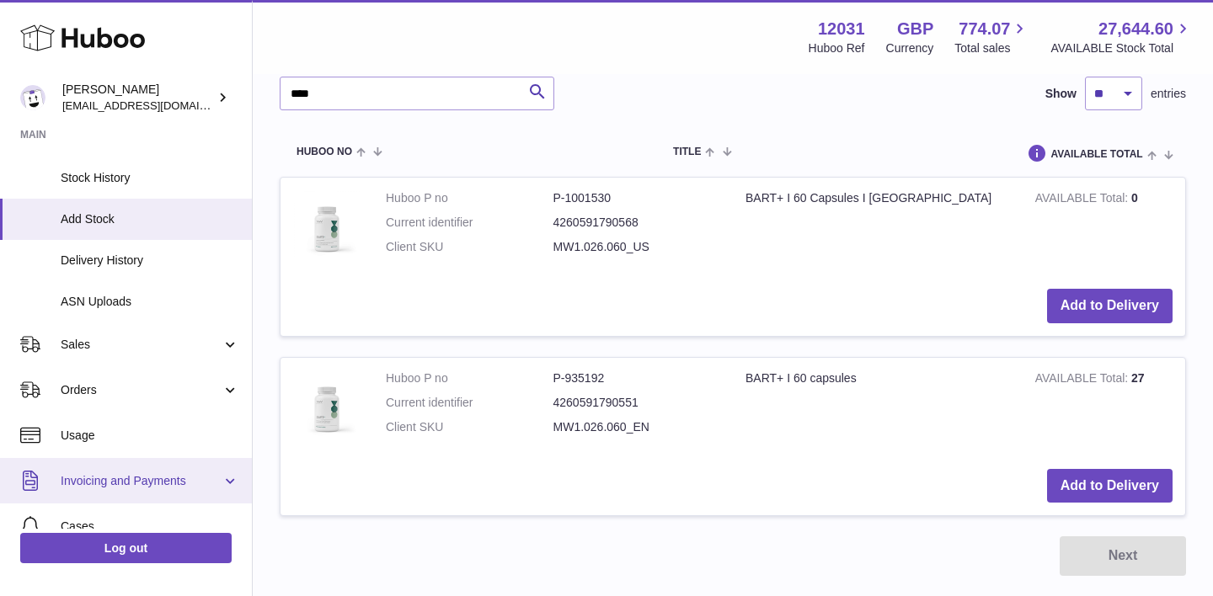
scroll to position [33, 0]
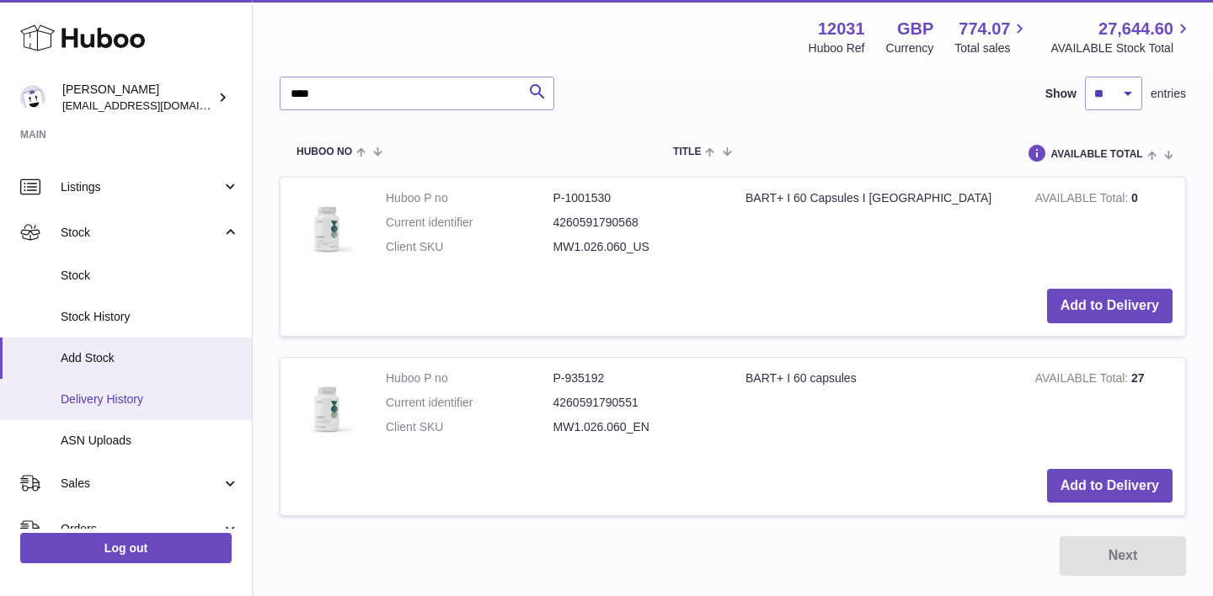
click at [89, 397] on span "Delivery History" at bounding box center [150, 400] width 179 height 16
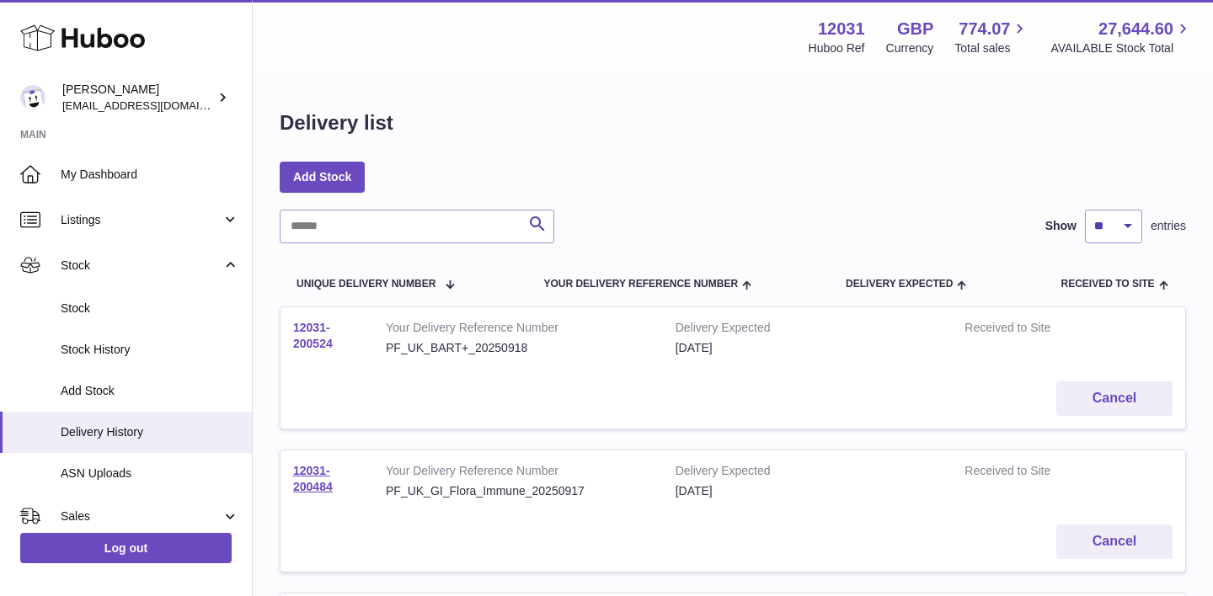
click at [305, 339] on link "12031-200524" at bounding box center [313, 335] width 40 height 29
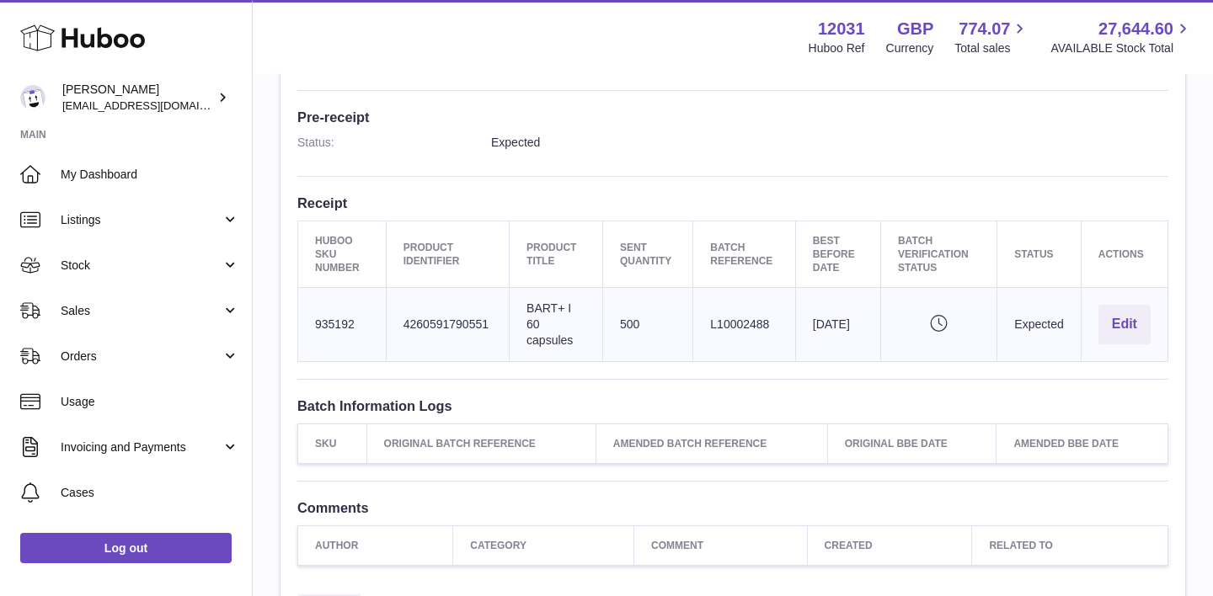
scroll to position [441, 0]
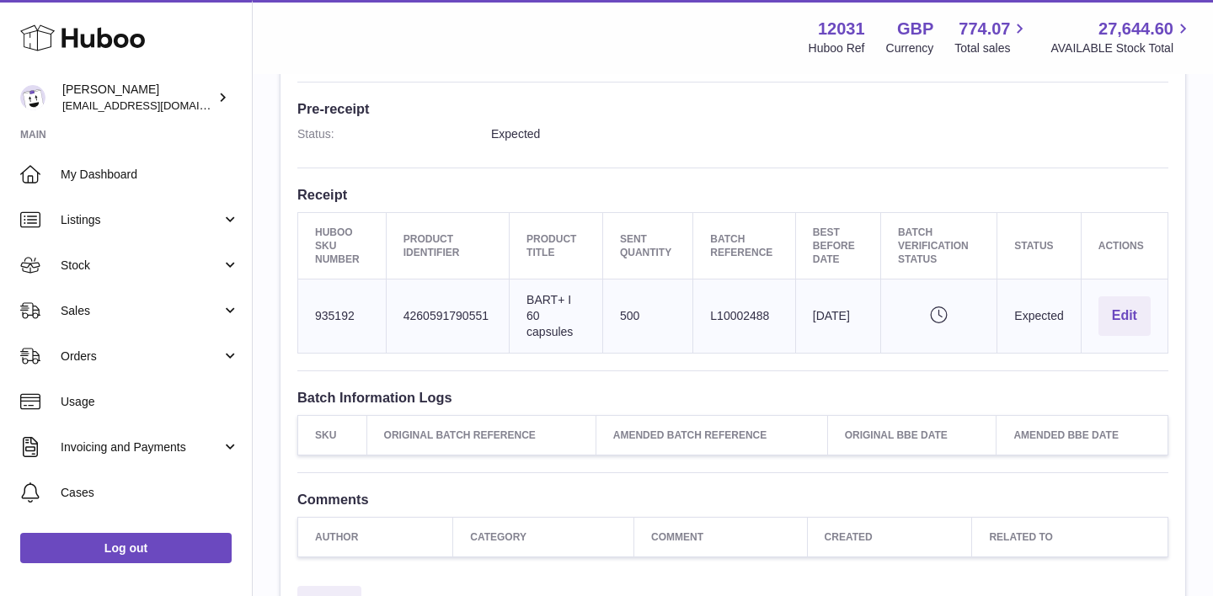
drag, startPoint x: 525, startPoint y: 296, endPoint x: 574, endPoint y: 328, distance: 58.4
click at [574, 328] on td "Product title BART+ I 60 capsules" at bounding box center [555, 317] width 93 height 74
copy td "BART+ I 60 capsules"
